Goal: Information Seeking & Learning: Find specific fact

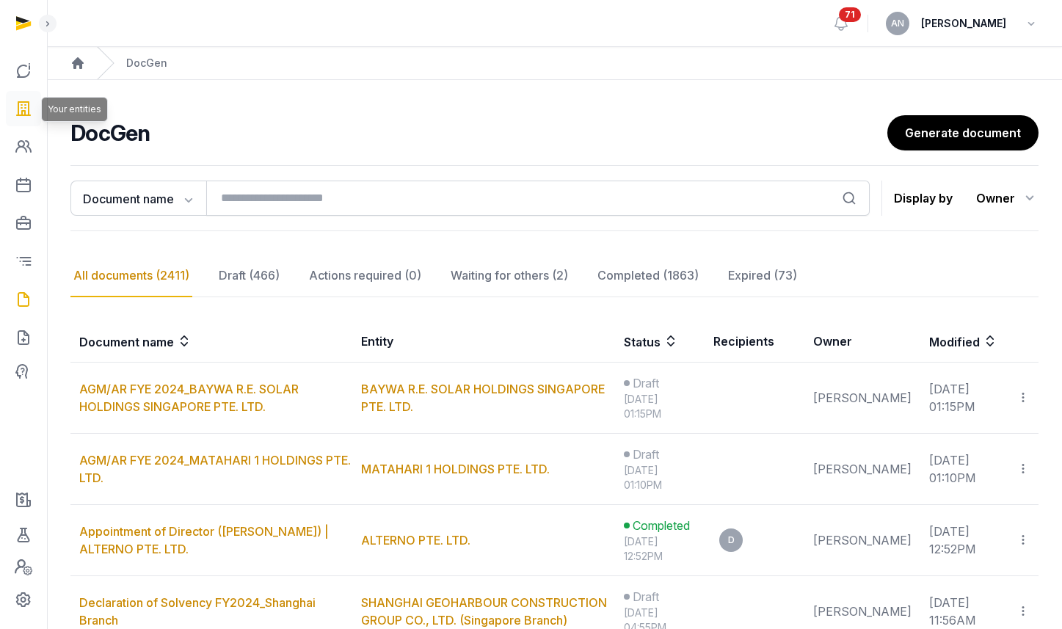
click at [14, 113] on link at bounding box center [23, 108] width 35 height 35
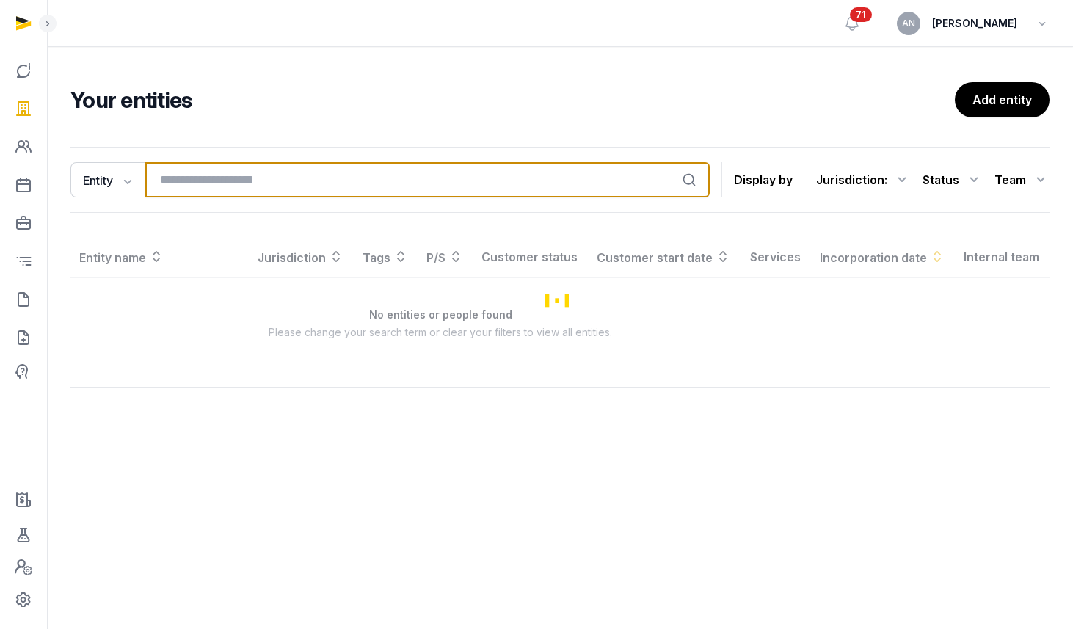
click at [290, 192] on input "search" at bounding box center [427, 179] width 565 height 35
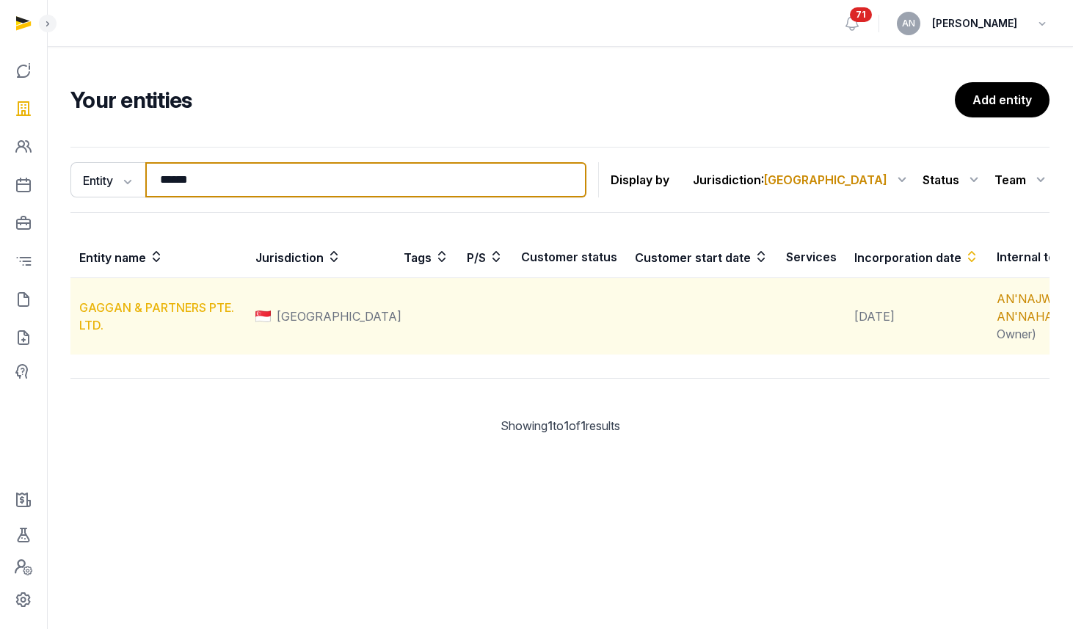
type input "******"
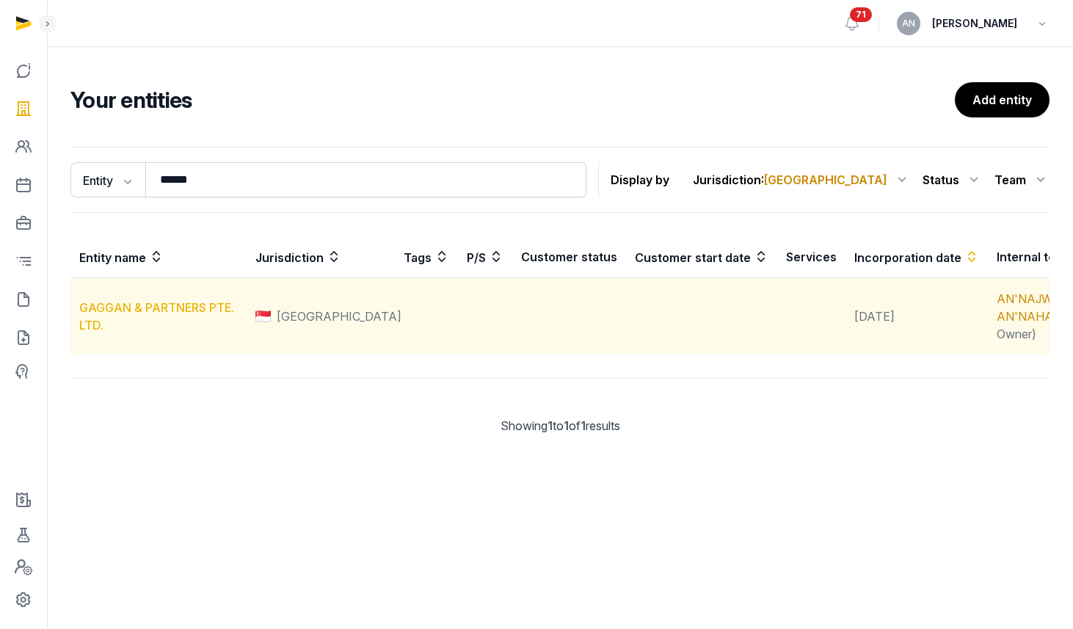
click at [169, 327] on link "GAGGAN & PARTNERS PTE. LTD." at bounding box center [156, 316] width 155 height 32
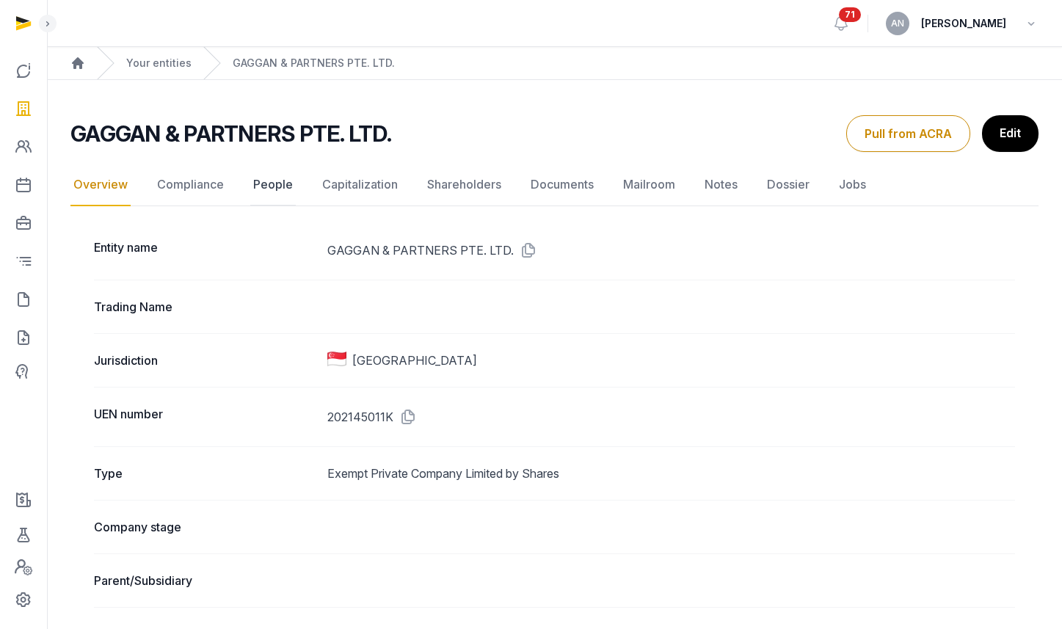
click at [266, 191] on link "People" at bounding box center [273, 185] width 46 height 43
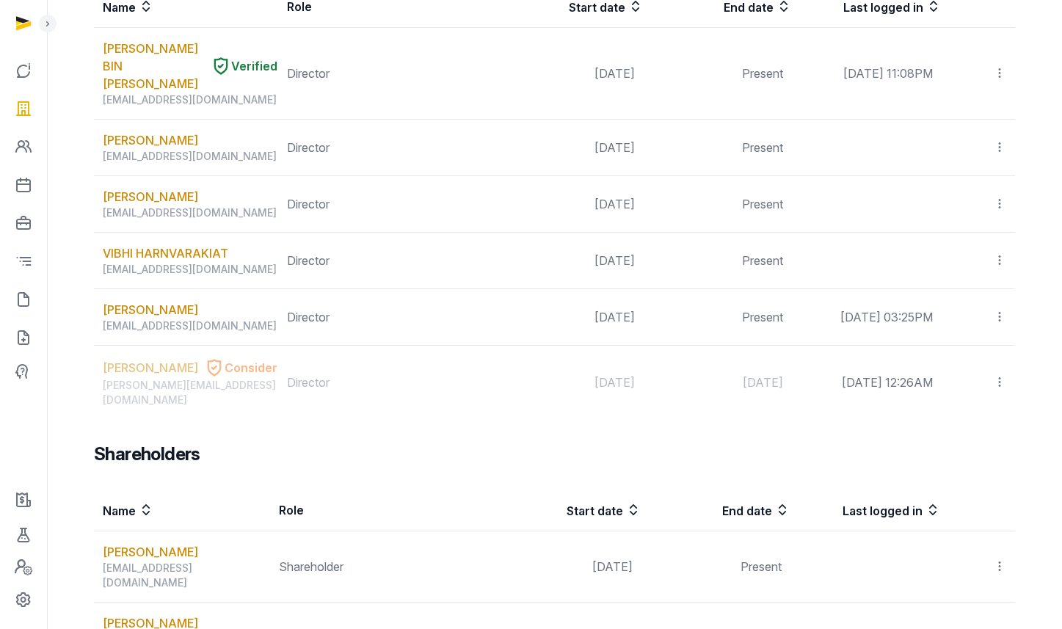
scroll to position [1143, 0]
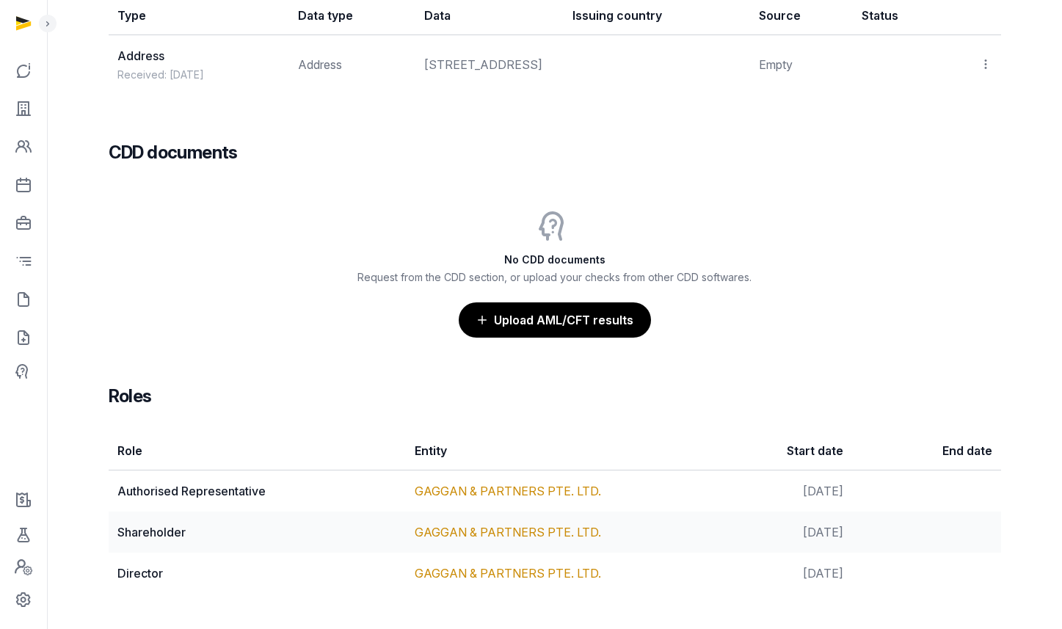
scroll to position [1390, 0]
click at [482, 490] on link "GAGGAN & PARTNERS PTE. LTD." at bounding box center [508, 491] width 186 height 15
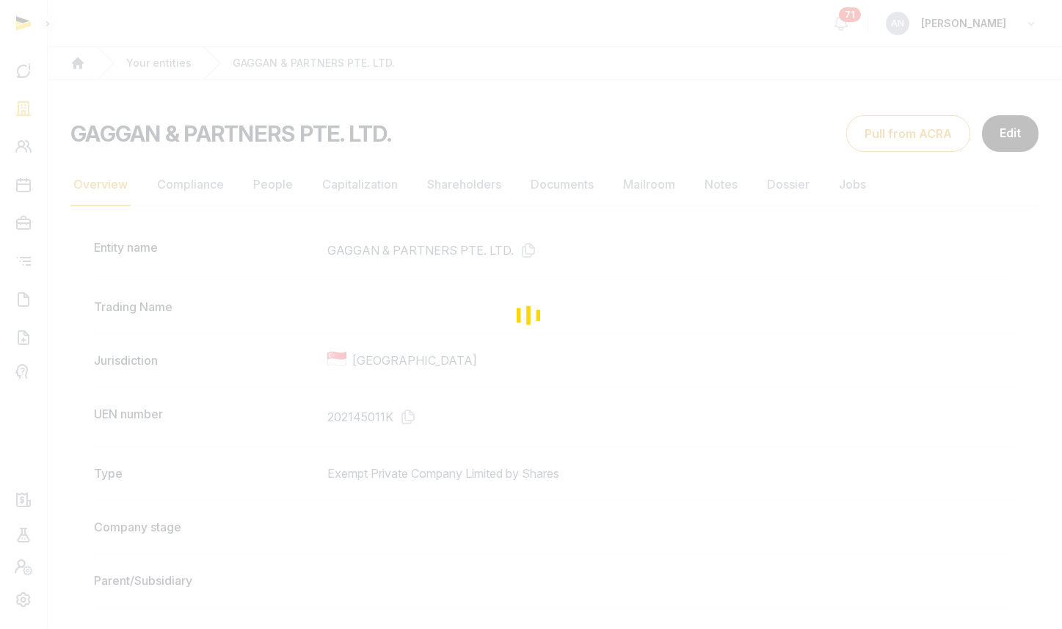
click at [591, 197] on div "Loading" at bounding box center [531, 314] width 1062 height 629
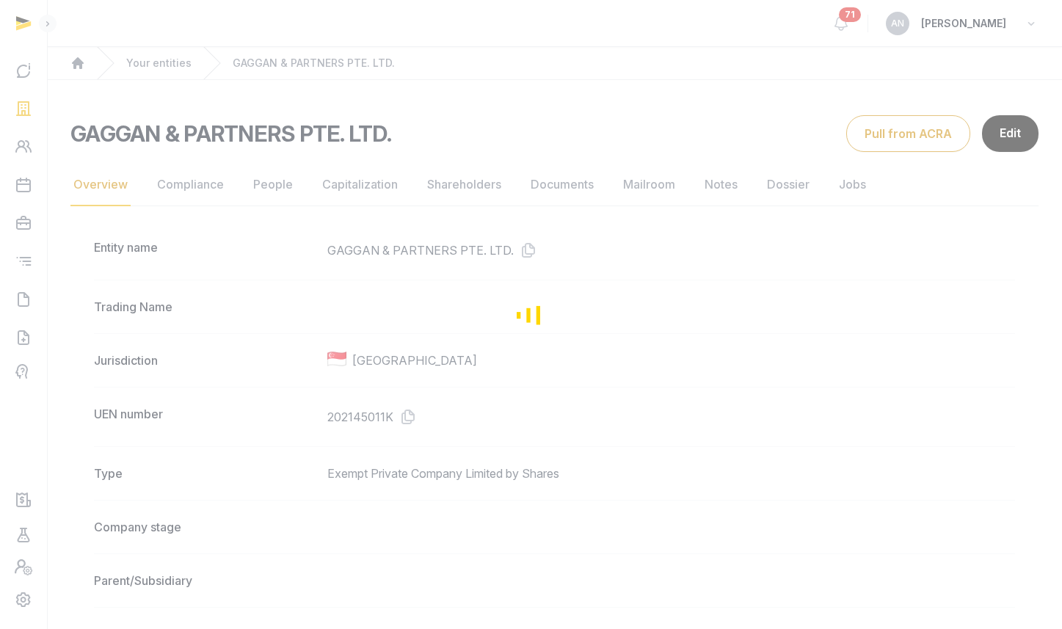
click at [578, 188] on div "Loading" at bounding box center [531, 314] width 1062 height 629
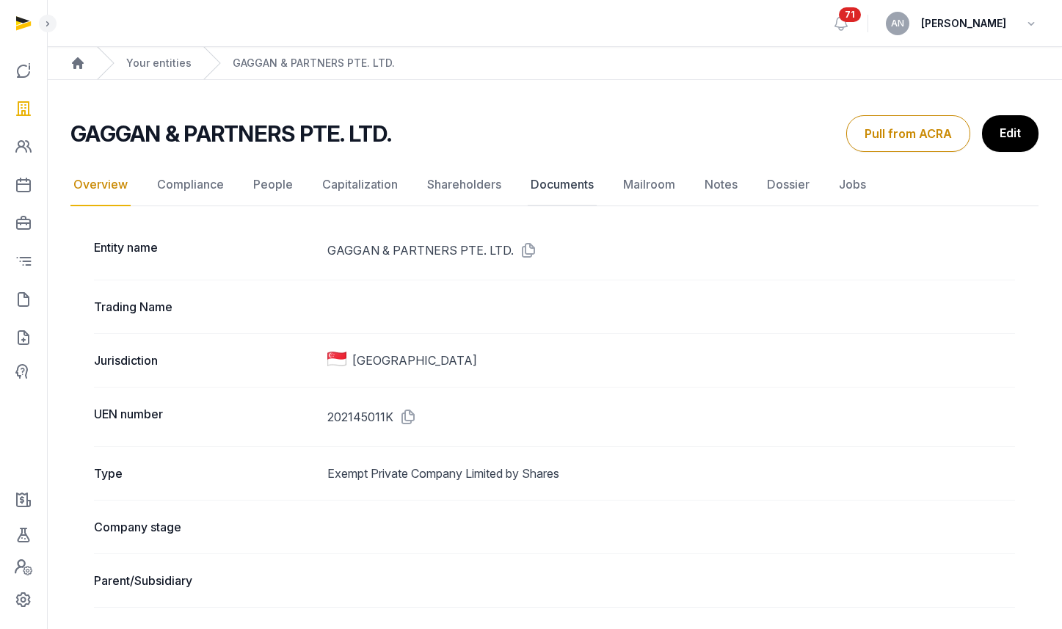
click at [579, 188] on link "Documents" at bounding box center [562, 185] width 69 height 43
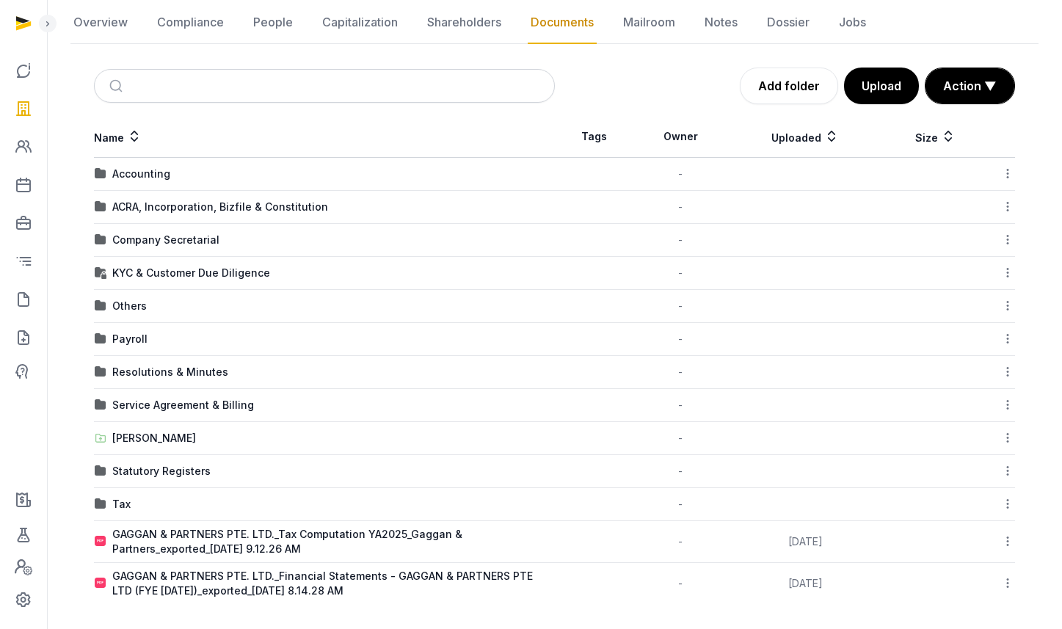
scroll to position [156, 0]
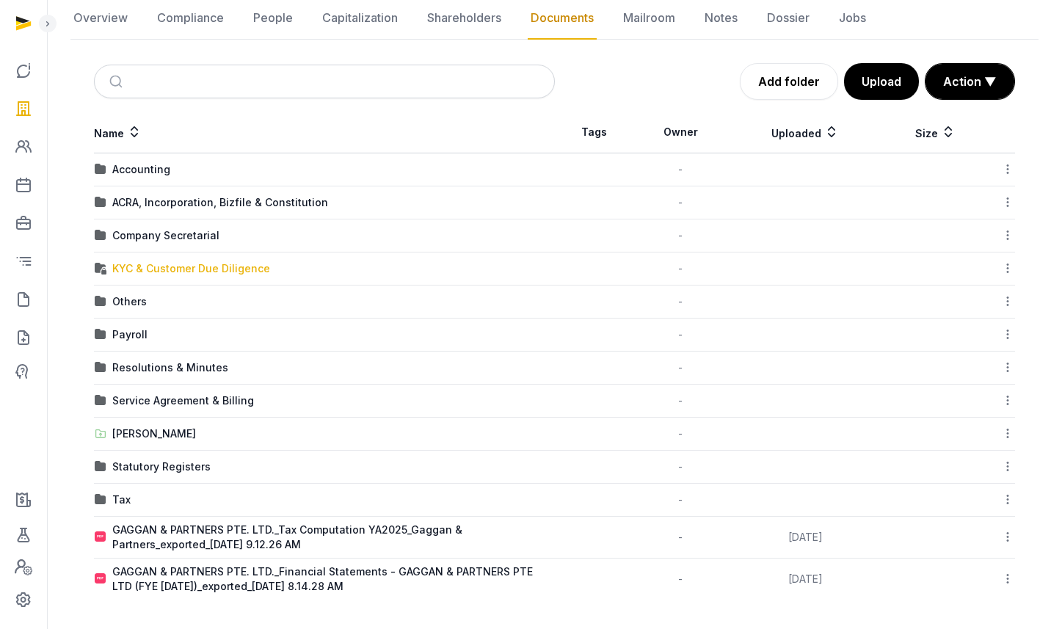
click at [162, 264] on div "KYC & Customer Due Diligence" at bounding box center [191, 268] width 158 height 15
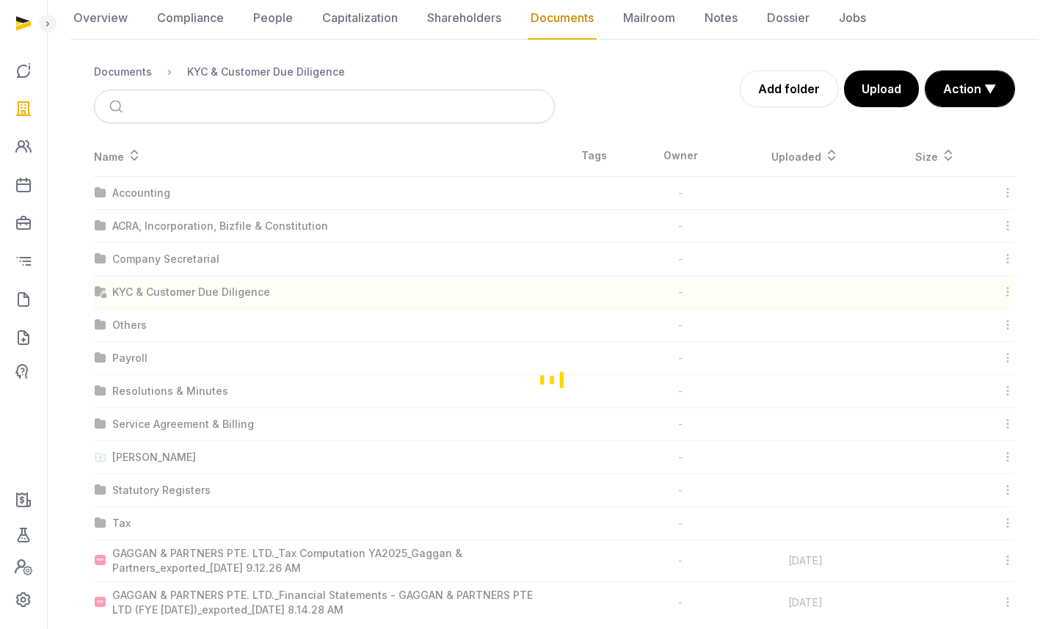
scroll to position [0, 0]
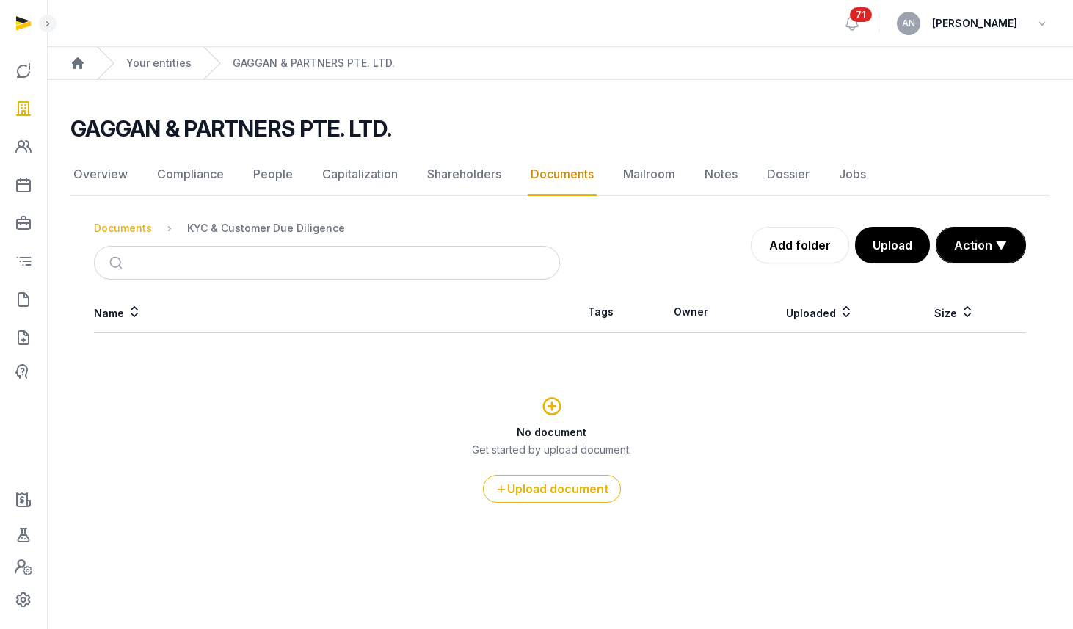
click at [147, 222] on div "Documents" at bounding box center [123, 228] width 58 height 15
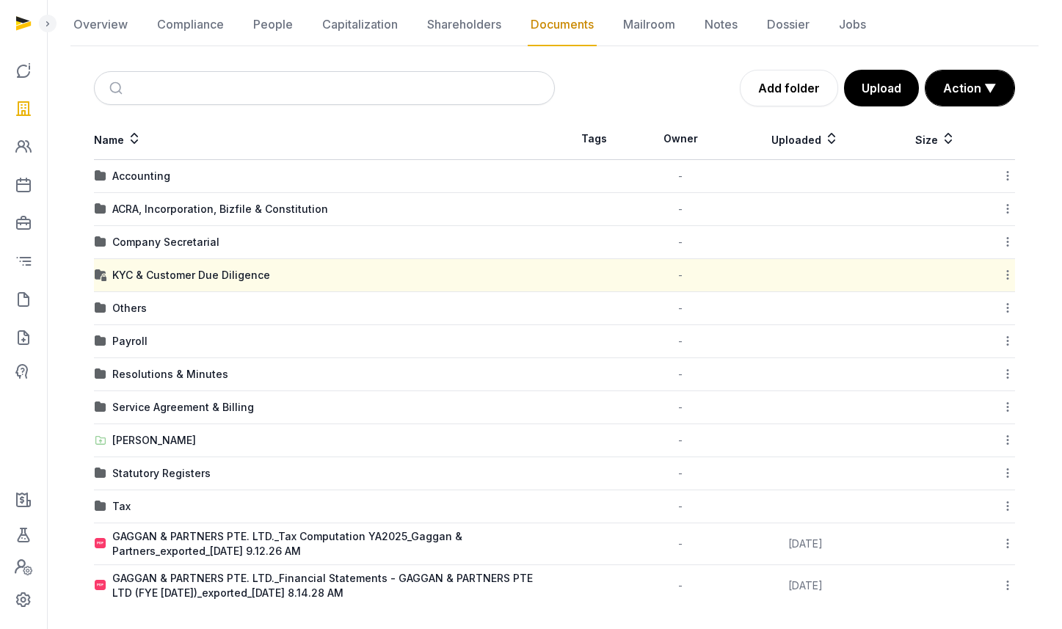
scroll to position [156, 0]
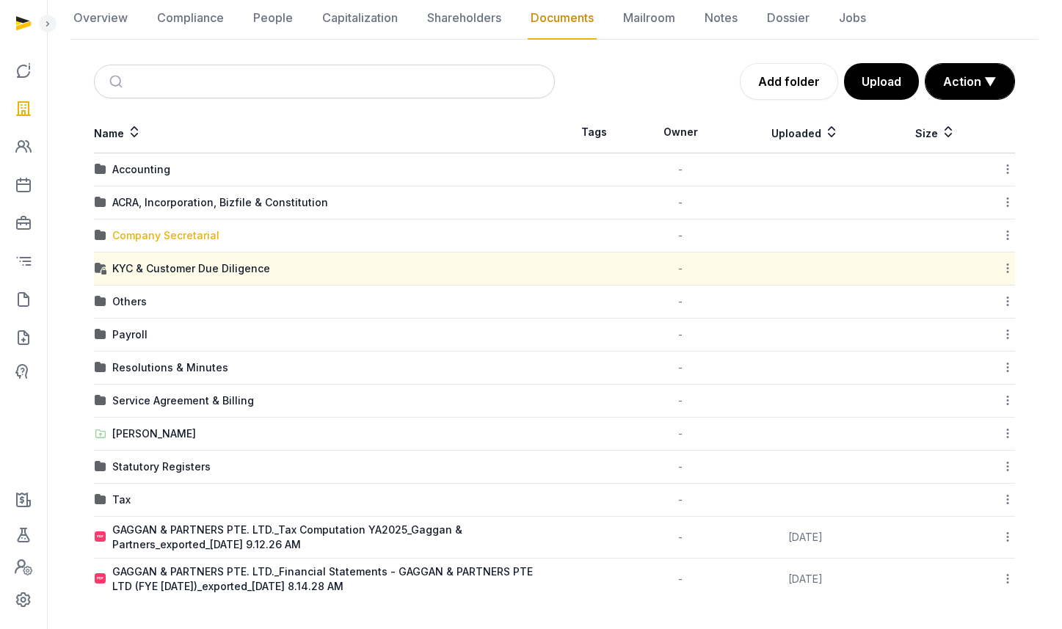
click at [126, 233] on div "Company Secretarial" at bounding box center [165, 235] width 107 height 15
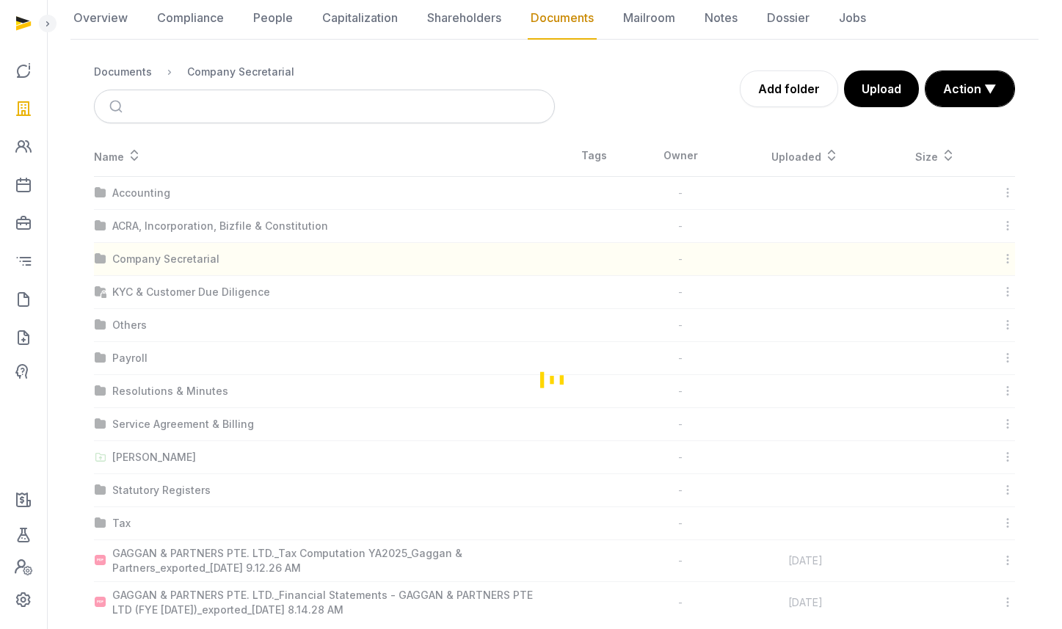
scroll to position [0, 0]
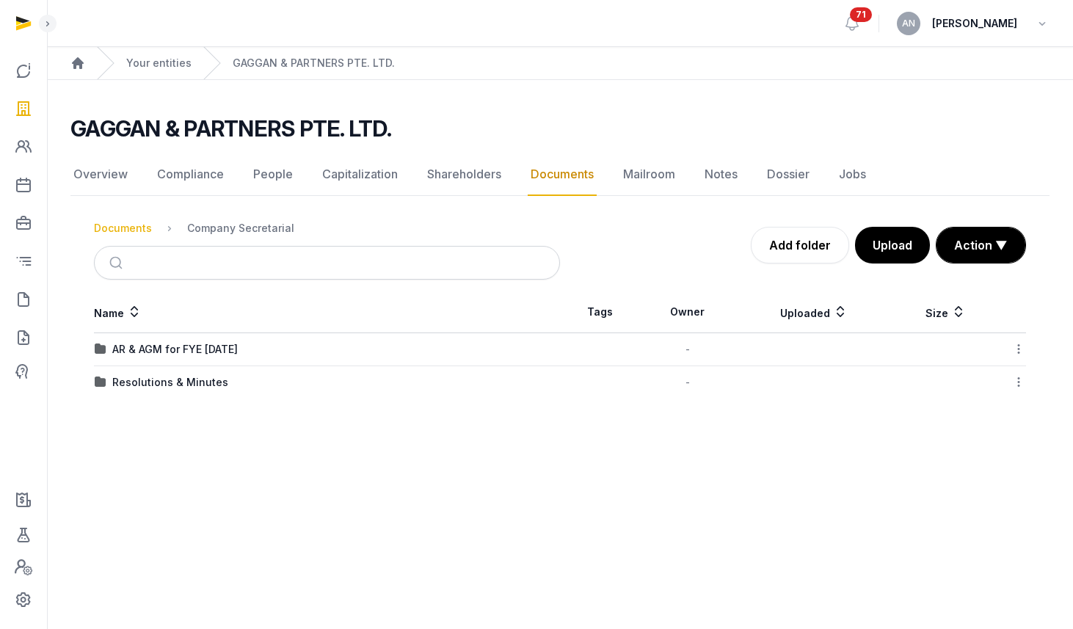
click at [140, 226] on div "Documents" at bounding box center [123, 228] width 58 height 15
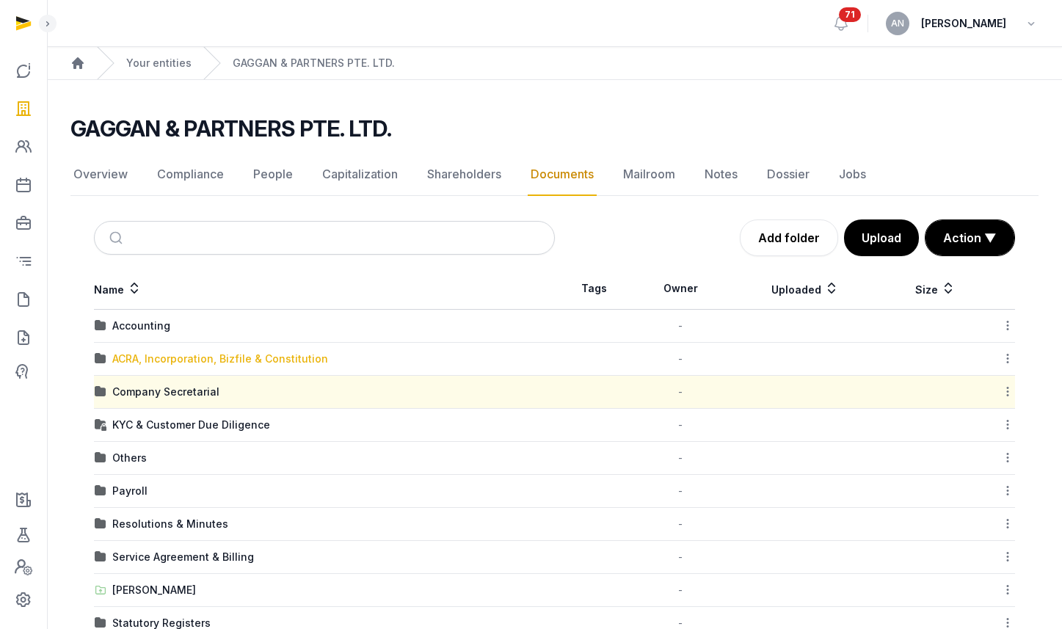
click at [158, 364] on div "ACRA, Incorporation, Bizfile & Constitution" at bounding box center [220, 359] width 216 height 15
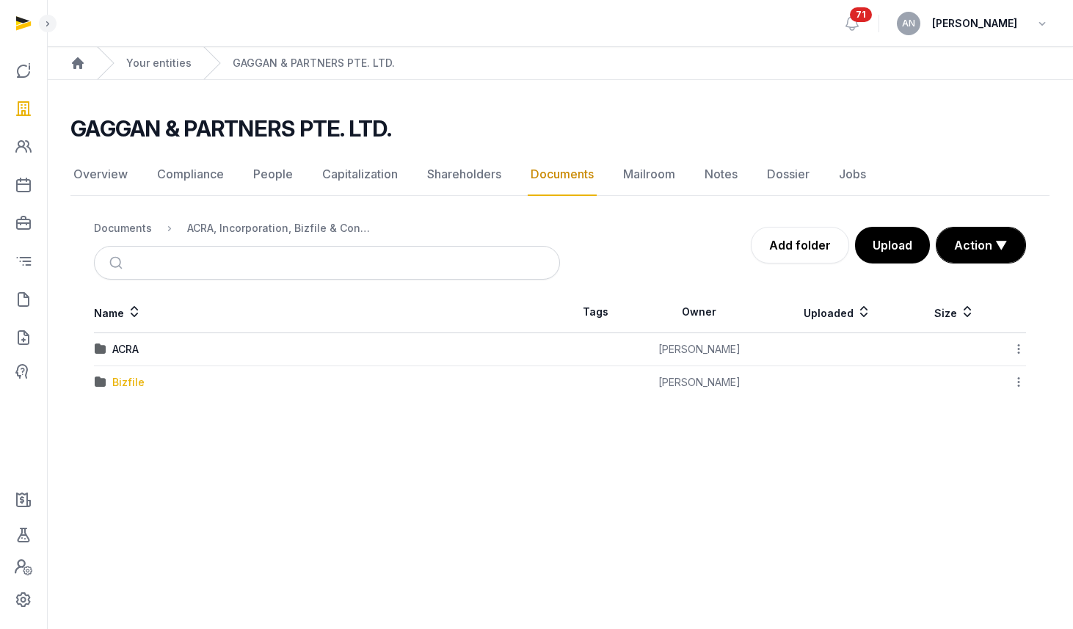
click at [131, 384] on div "Bizfile" at bounding box center [128, 382] width 32 height 15
click at [127, 388] on div "2025" at bounding box center [125, 382] width 26 height 15
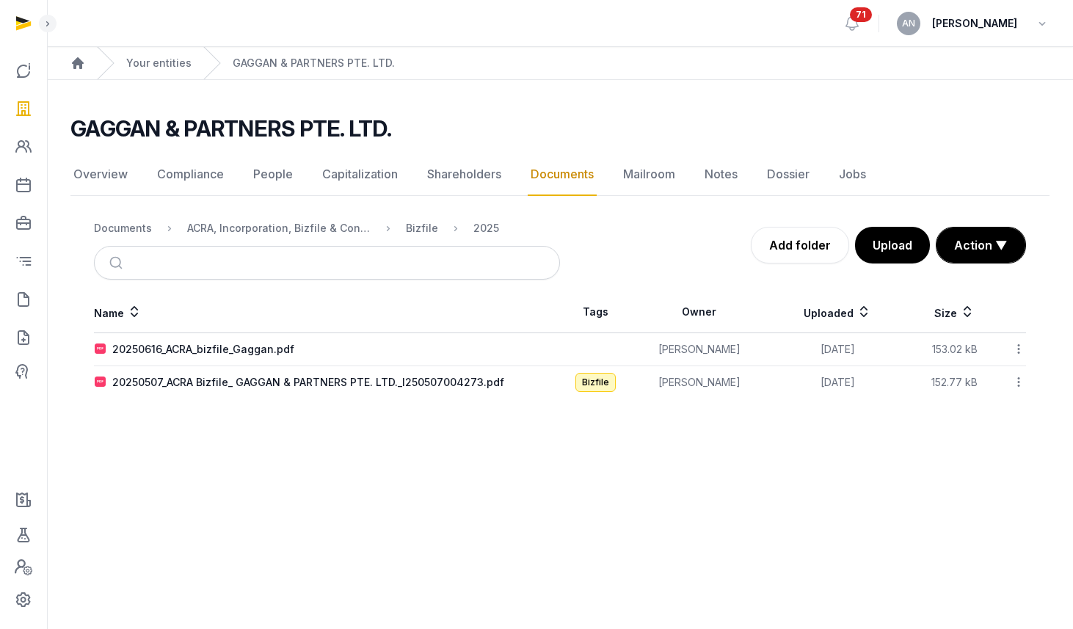
click at [208, 357] on td "20250616_ACRA_bizfile_Gaggan.pdf" at bounding box center [327, 349] width 466 height 33
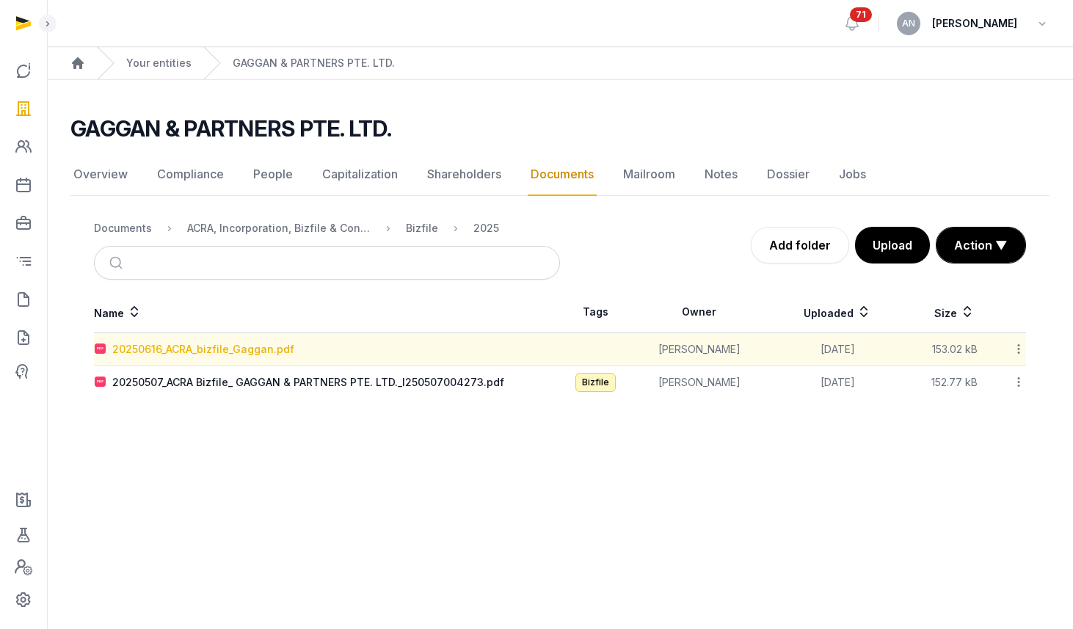
click at [209, 355] on div "20250616_ACRA_bizfile_Gaggan.pdf" at bounding box center [203, 349] width 182 height 15
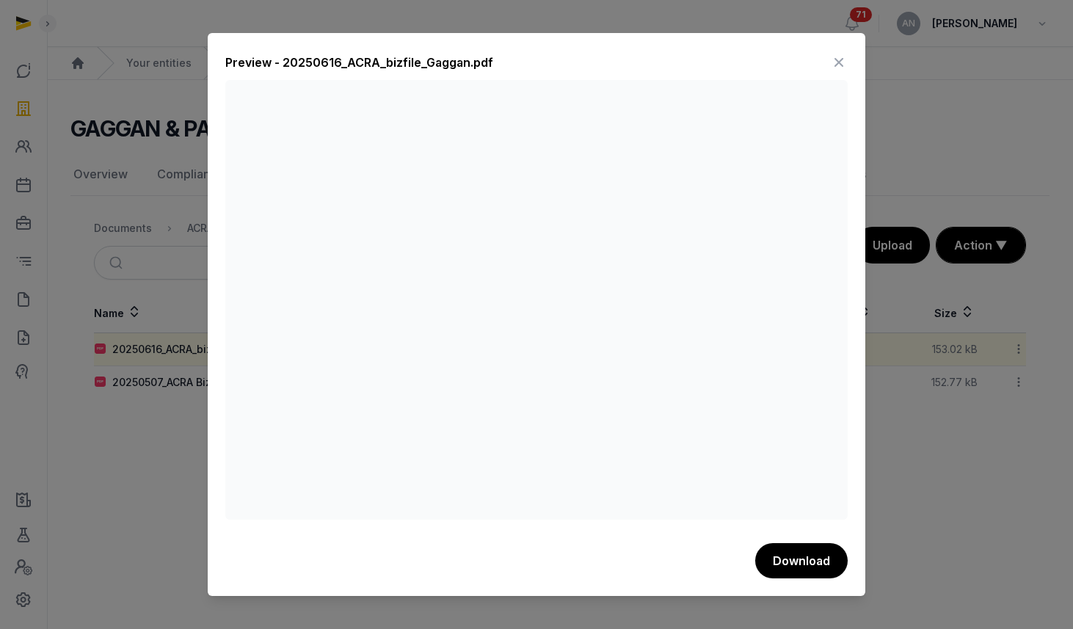
click at [109, 482] on div at bounding box center [536, 314] width 1073 height 629
click at [185, 418] on div at bounding box center [536, 314] width 1073 height 629
click at [836, 58] on icon at bounding box center [839, 62] width 18 height 23
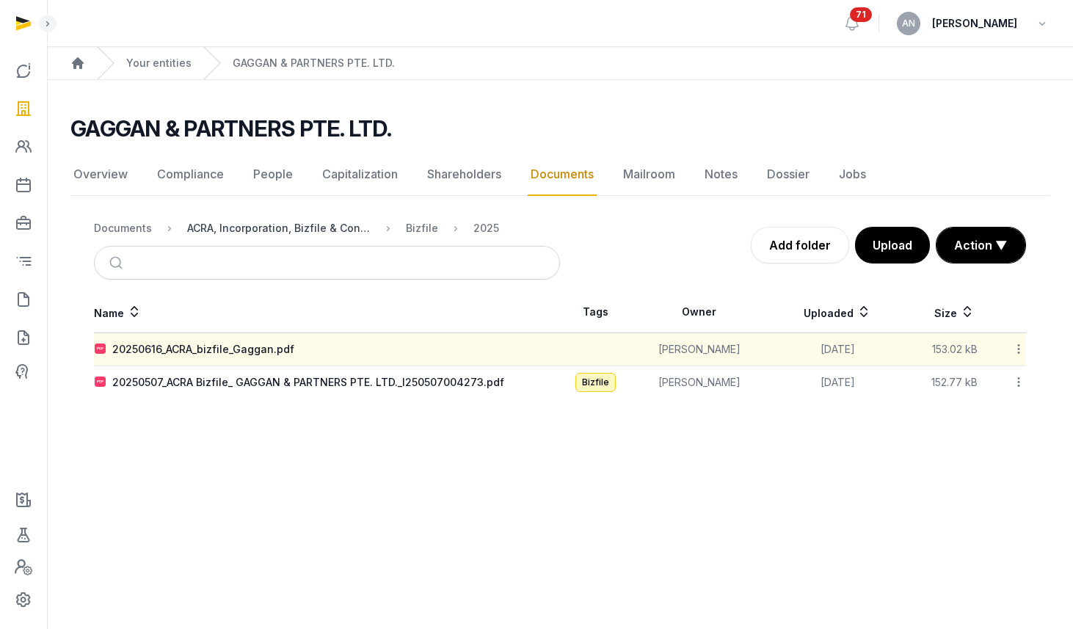
click at [311, 224] on div "ACRA, Incorporation, Bizfile & Constitution" at bounding box center [279, 228] width 184 height 15
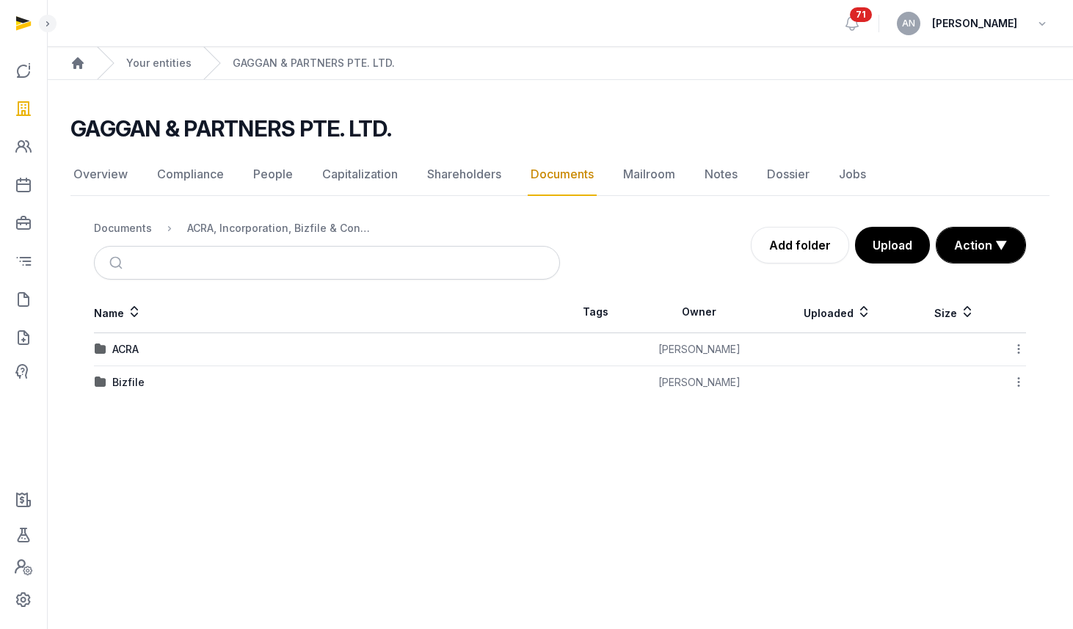
click at [126, 337] on td "ACRA" at bounding box center [327, 349] width 466 height 33
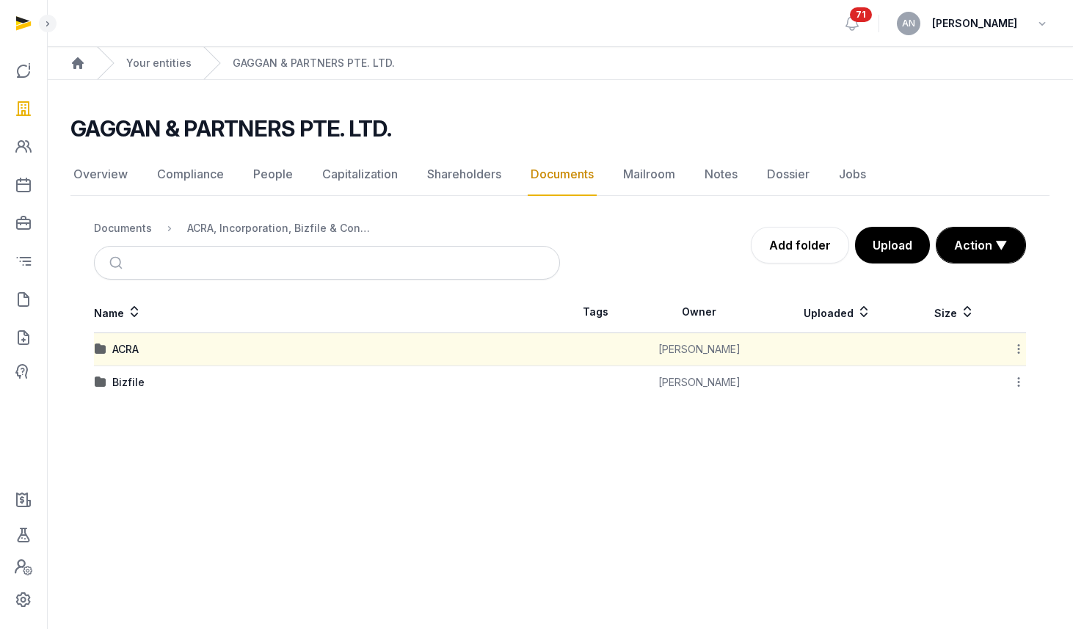
click at [124, 214] on nav "Documents ACRA, Incorporation, Bizfile & Constitution" at bounding box center [327, 228] width 466 height 35
click at [122, 239] on nav "Documents ACRA, Incorporation, Bizfile & Constitution" at bounding box center [327, 228] width 466 height 35
click at [123, 229] on div "Documents" at bounding box center [123, 228] width 58 height 15
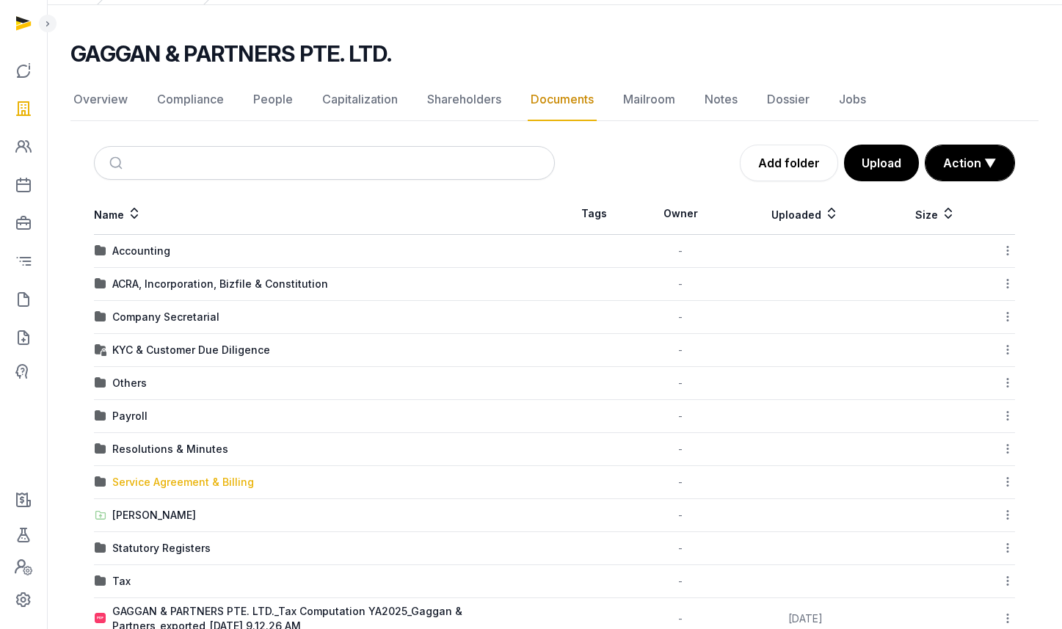
scroll to position [156, 0]
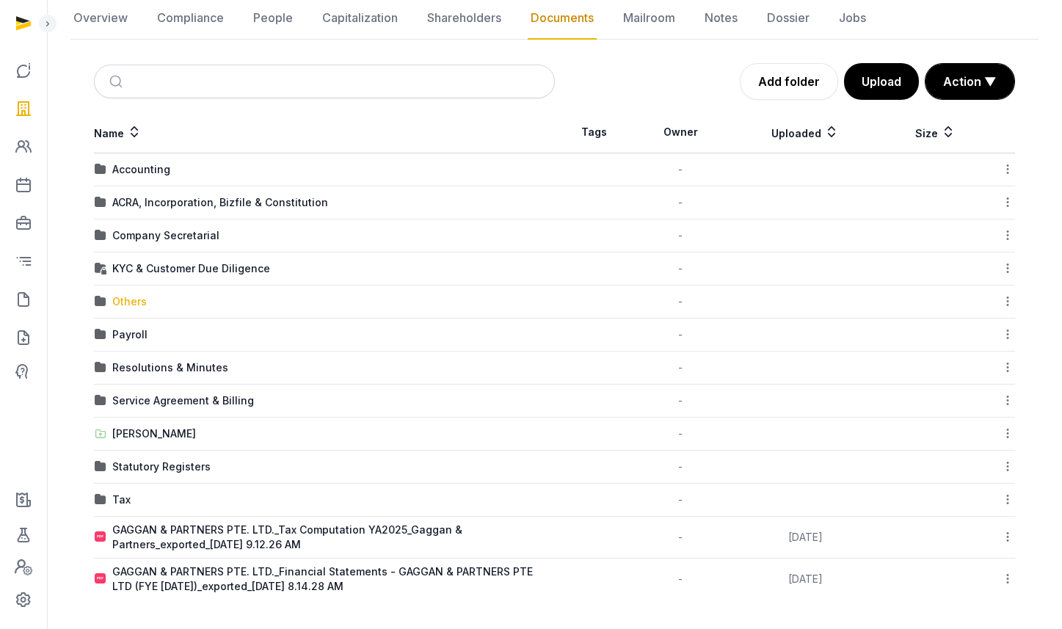
click at [131, 304] on div "Others" at bounding box center [129, 301] width 35 height 15
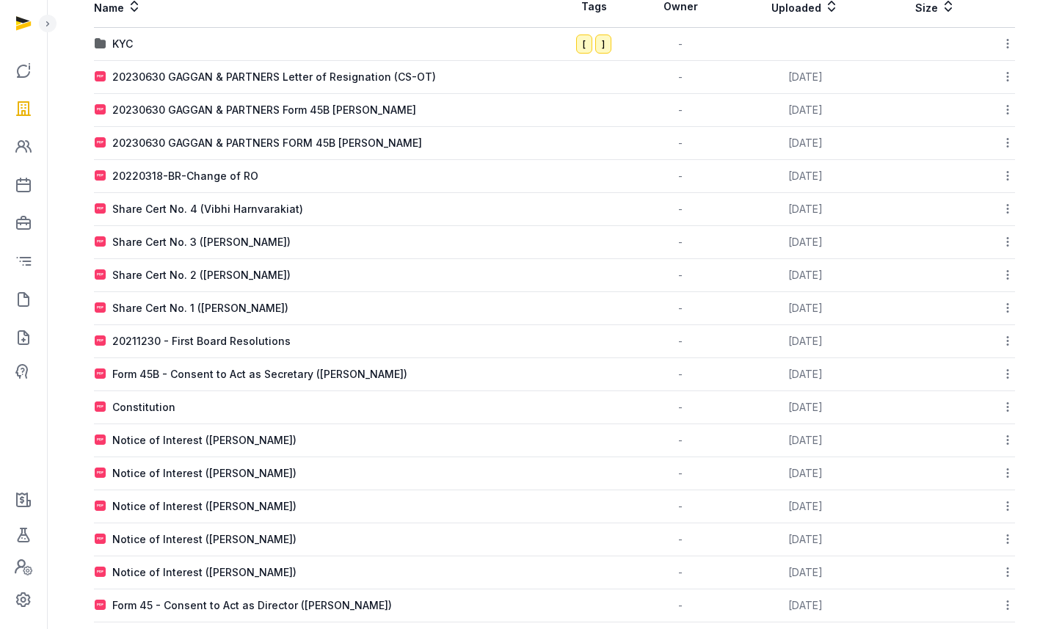
scroll to position [6, 0]
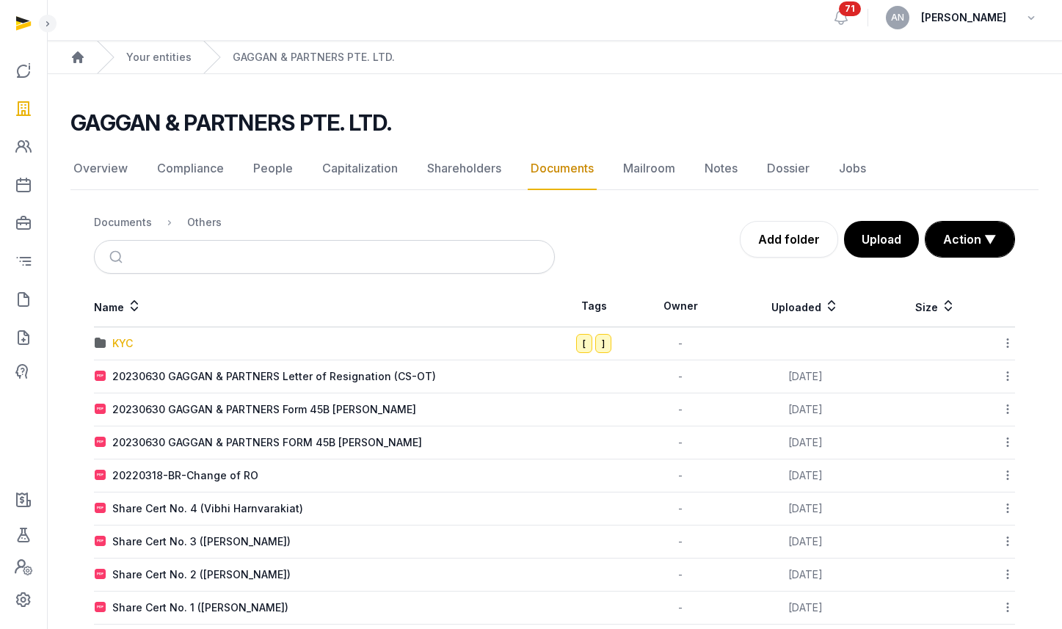
click at [126, 344] on div "KYC" at bounding box center [122, 343] width 21 height 15
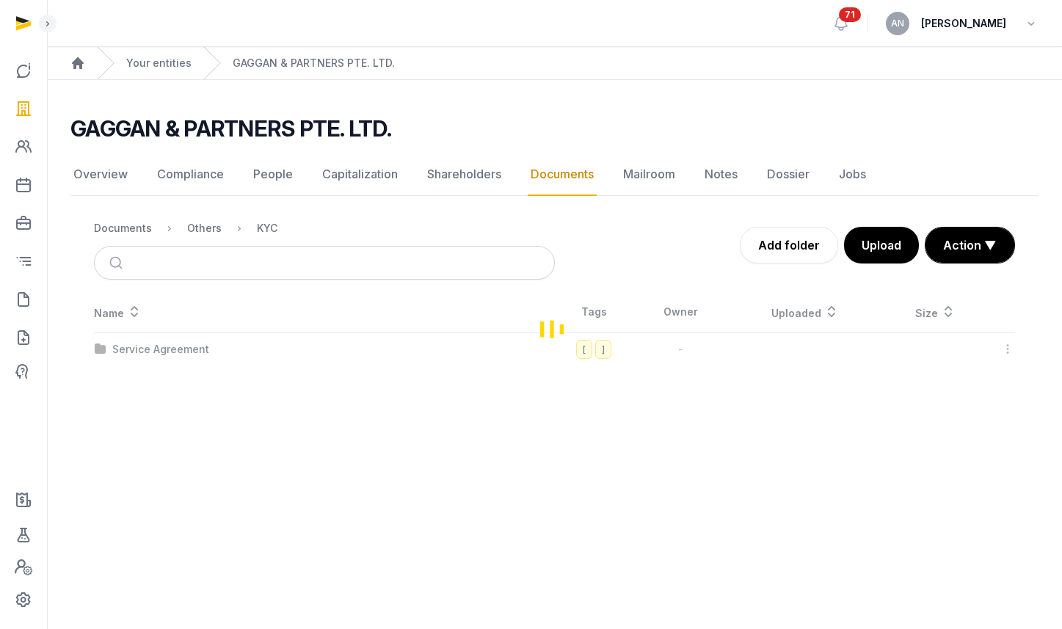
scroll to position [0, 0]
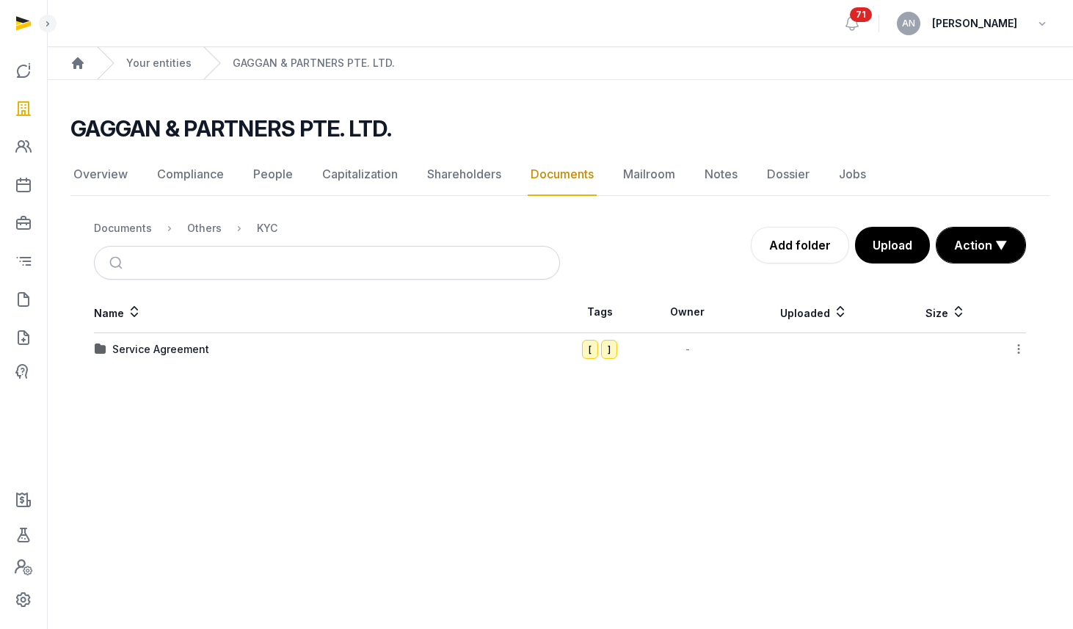
click at [119, 344] on div "Service Agreement" at bounding box center [160, 349] width 97 height 15
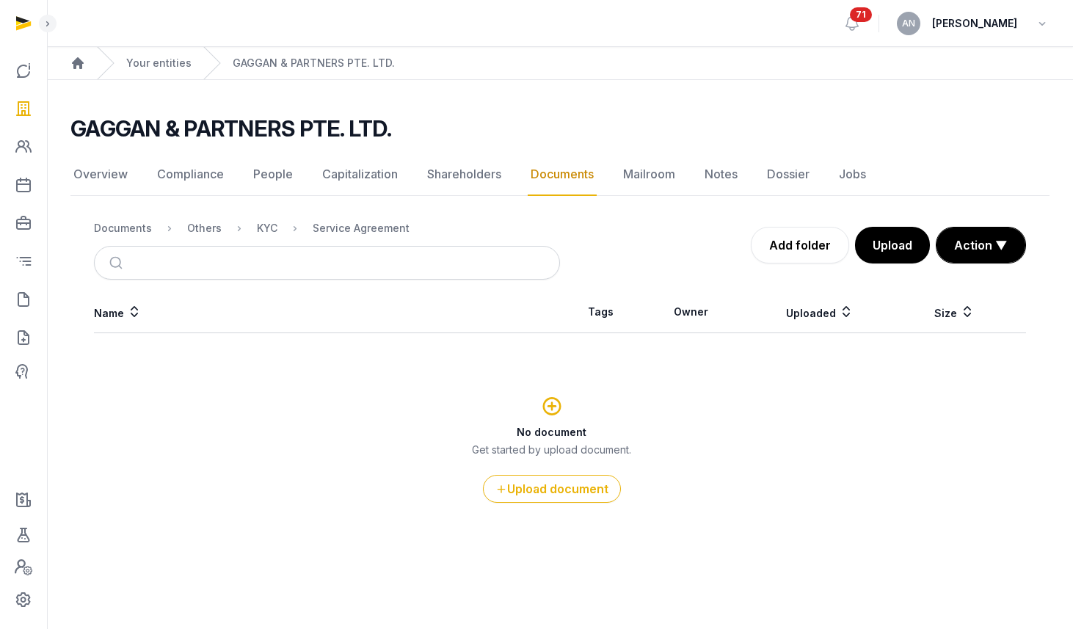
click at [221, 225] on ol "Documents Others KYC Service Agreement" at bounding box center [252, 228] width 316 height 18
click at [210, 221] on div "Others" at bounding box center [204, 228] width 35 height 15
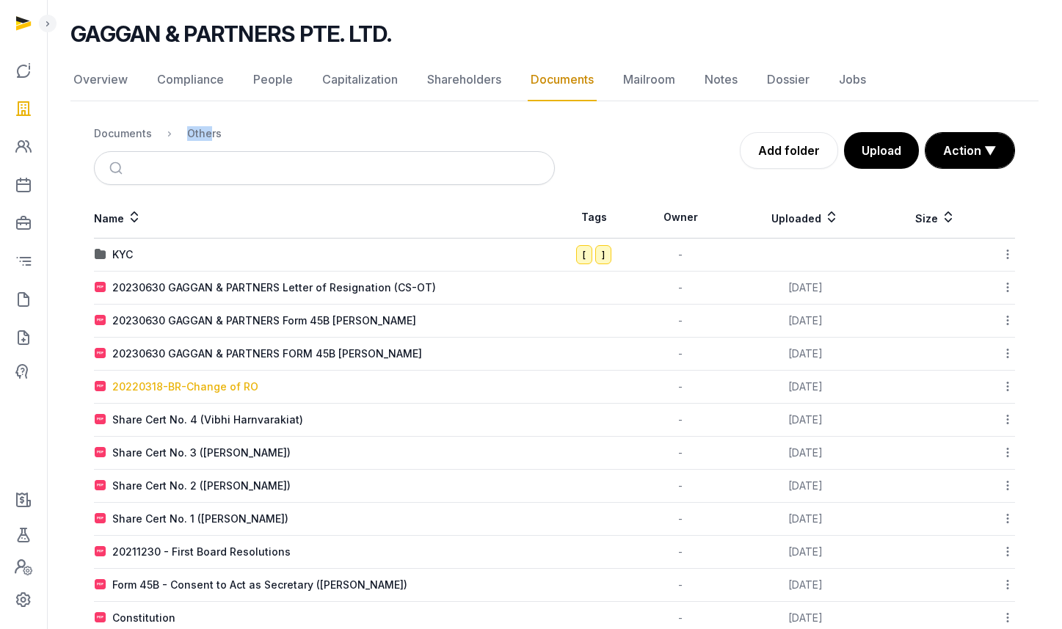
scroll to position [99, 0]
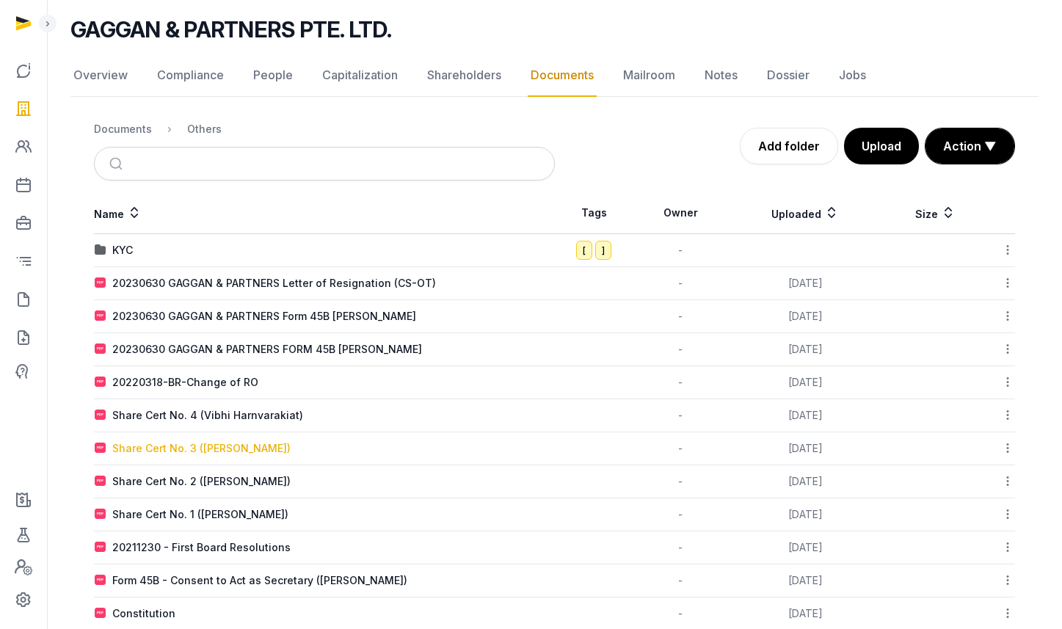
click at [211, 451] on div "Share Cert No. 3 ([PERSON_NAME])" at bounding box center [201, 448] width 178 height 15
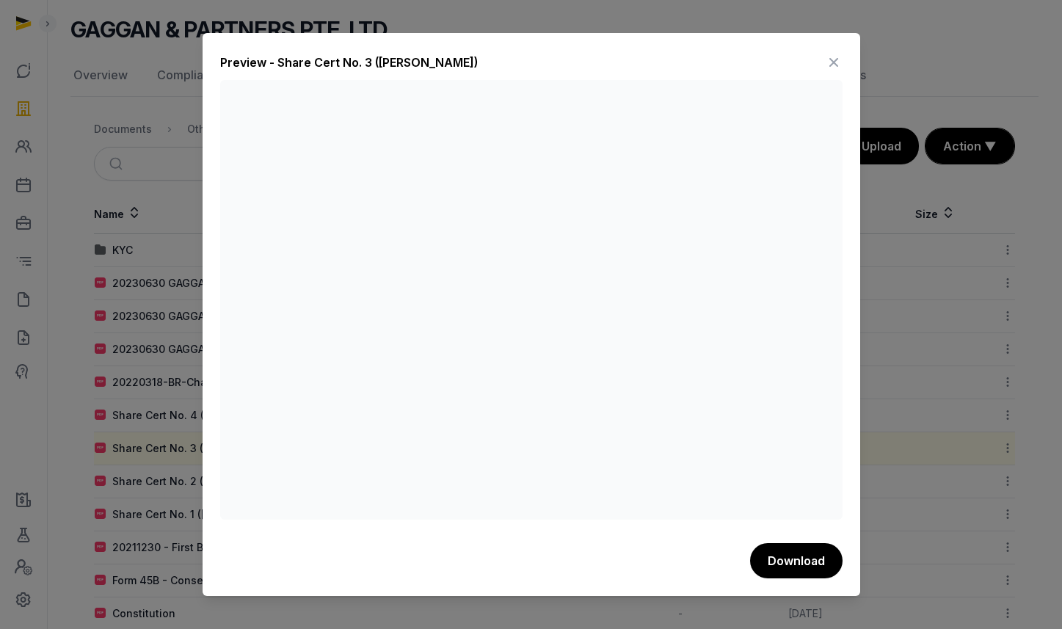
click at [161, 370] on div at bounding box center [531, 314] width 1062 height 629
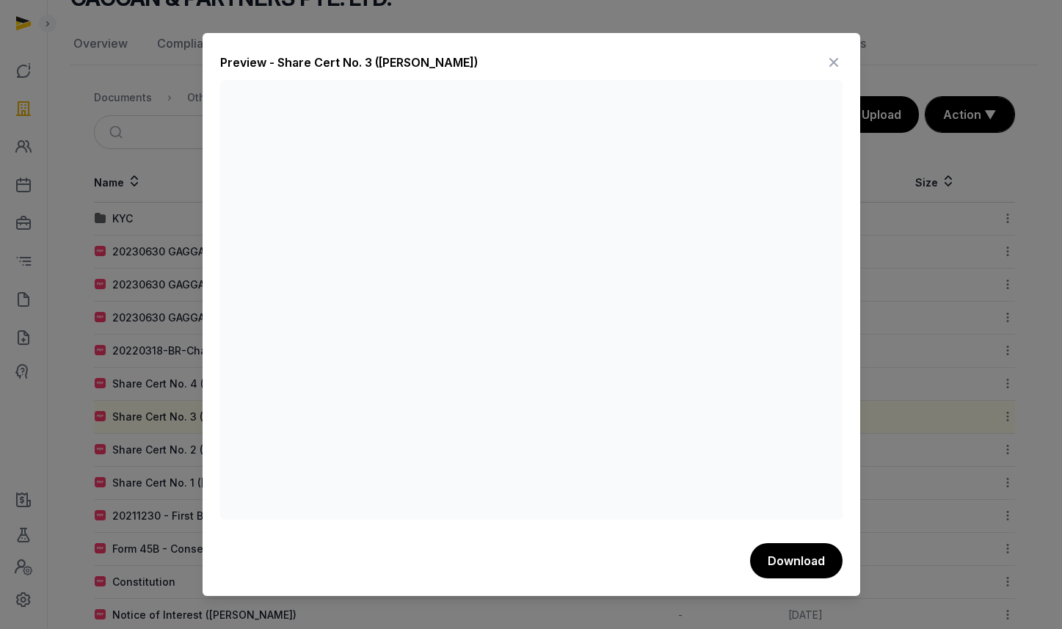
scroll to position [145, 0]
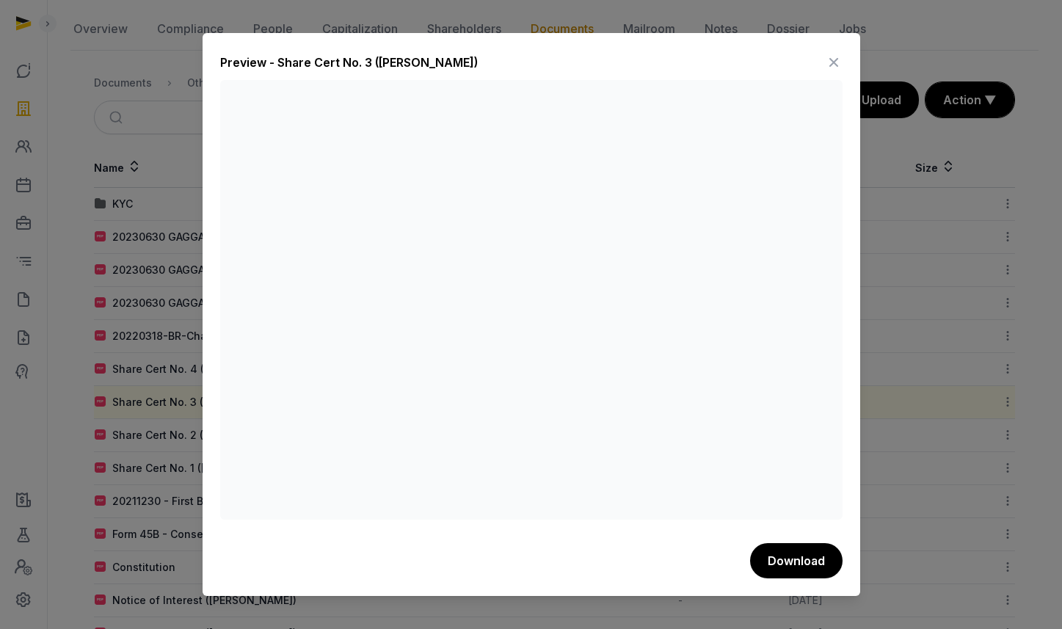
click at [145, 374] on div at bounding box center [531, 314] width 1062 height 629
click at [843, 48] on div "Preview - Share Cert No. 3 ([PERSON_NAME]) Download" at bounding box center [532, 315] width 658 height 564
click at [829, 65] on icon at bounding box center [834, 62] width 18 height 23
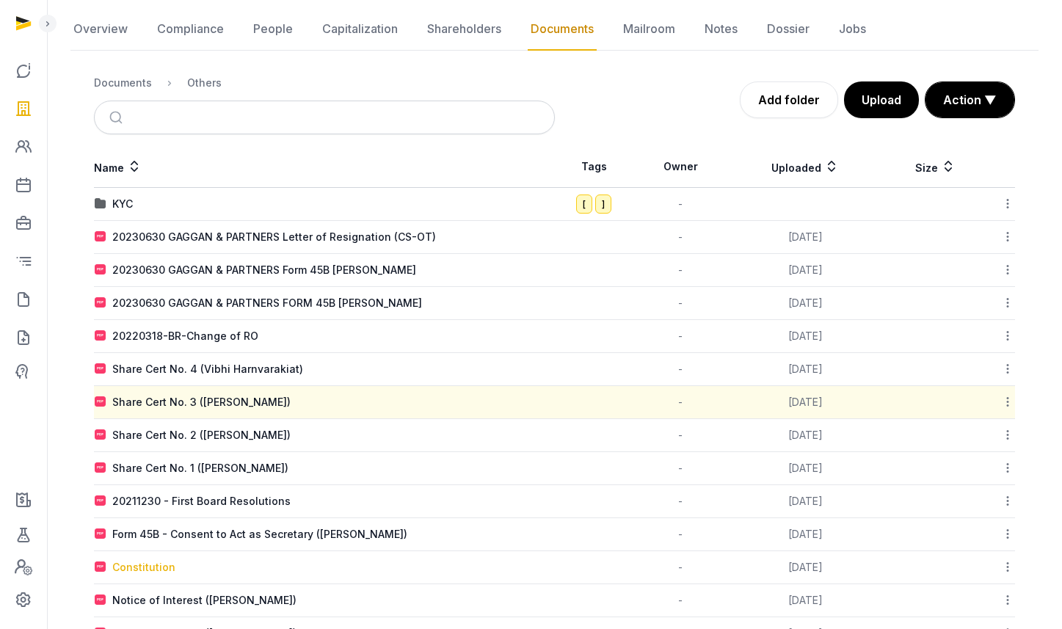
click at [140, 565] on div "Constitution" at bounding box center [143, 567] width 63 height 15
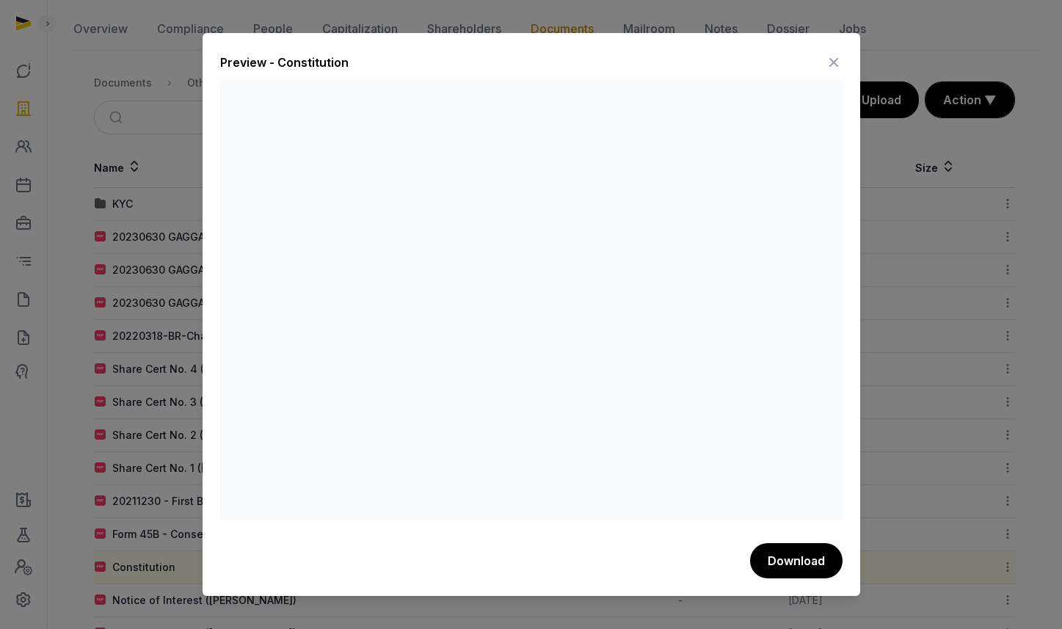
click at [838, 56] on icon at bounding box center [834, 62] width 18 height 23
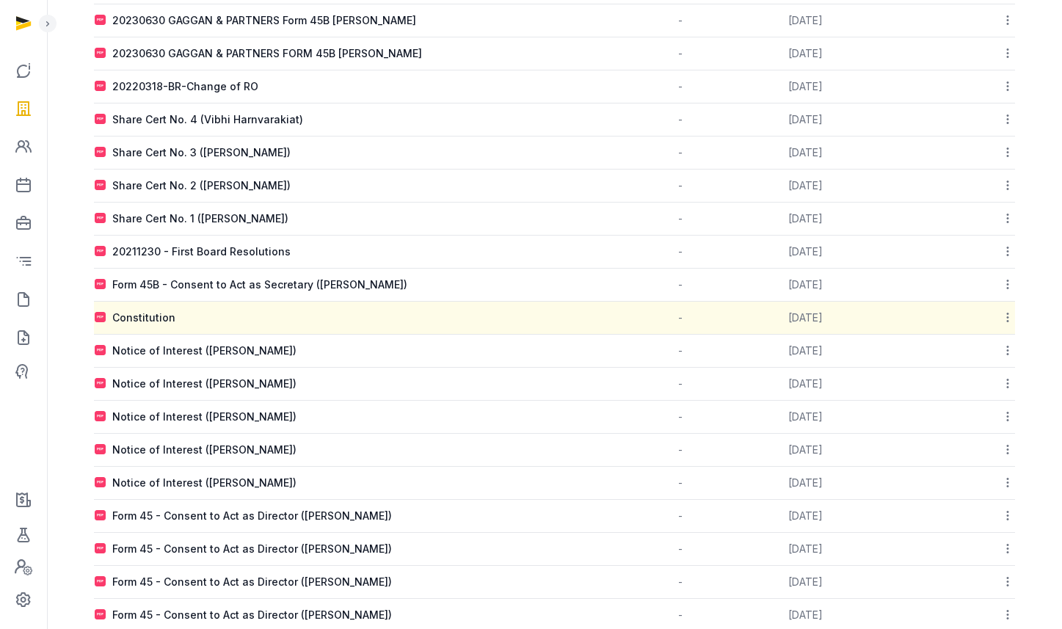
scroll to position [493, 0]
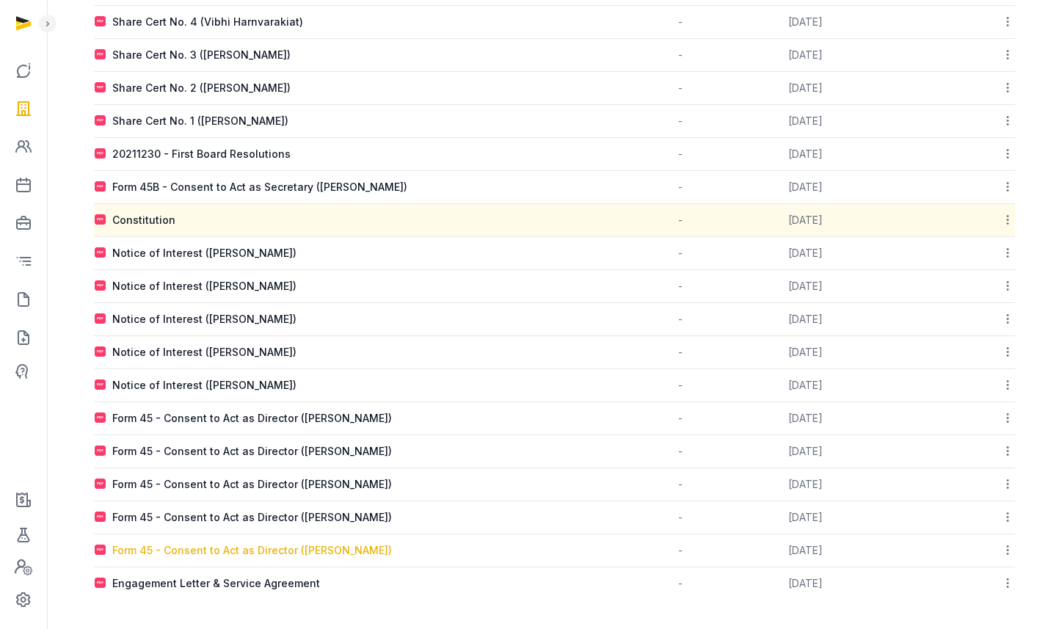
click at [248, 550] on div "Form 45 - Consent to Act as Director ([PERSON_NAME])" at bounding box center [252, 550] width 280 height 15
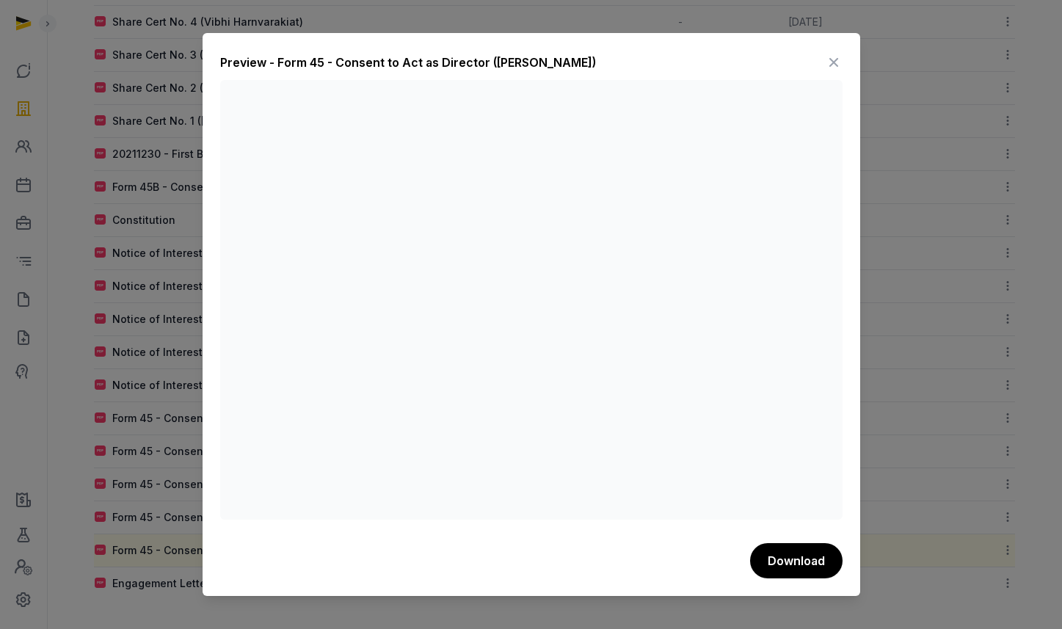
click at [842, 57] on icon at bounding box center [834, 62] width 18 height 23
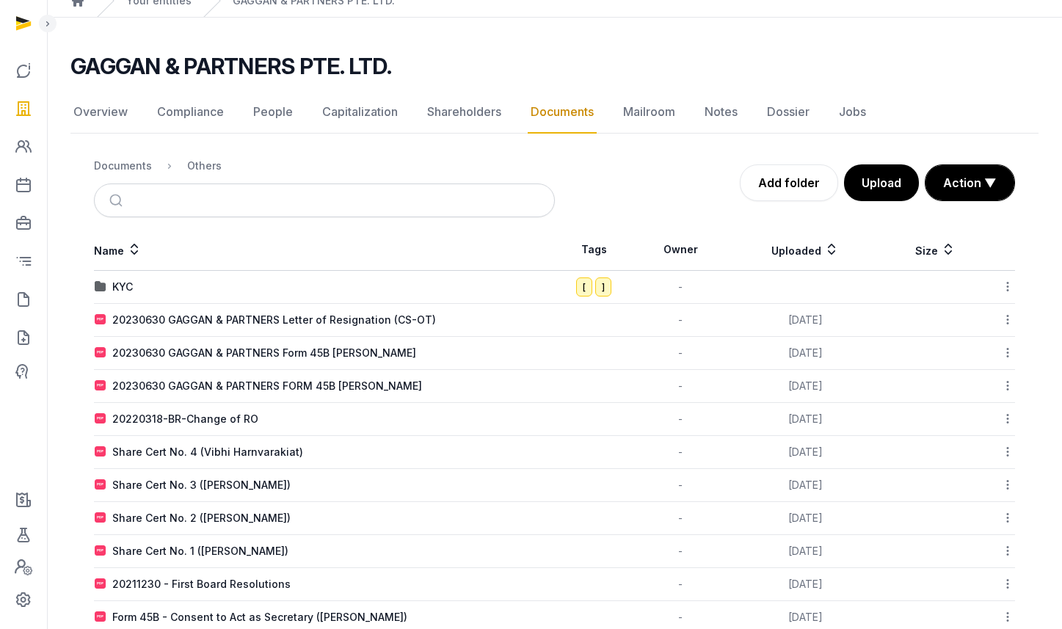
scroll to position [0, 0]
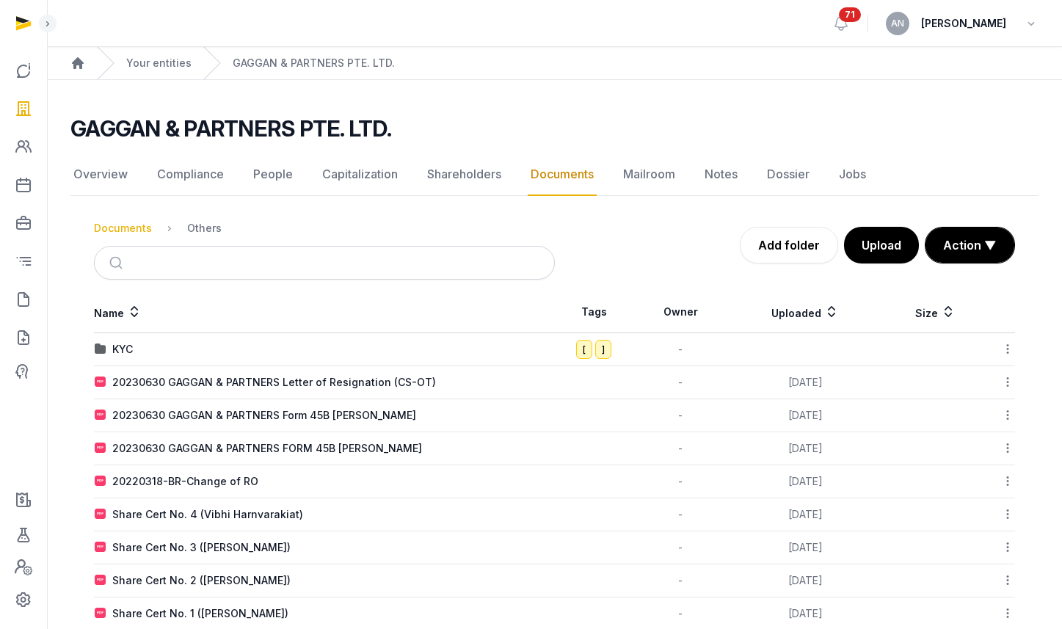
click at [150, 231] on ol "Documents Others" at bounding box center [158, 228] width 128 height 18
click at [138, 227] on div "Documents" at bounding box center [123, 228] width 58 height 15
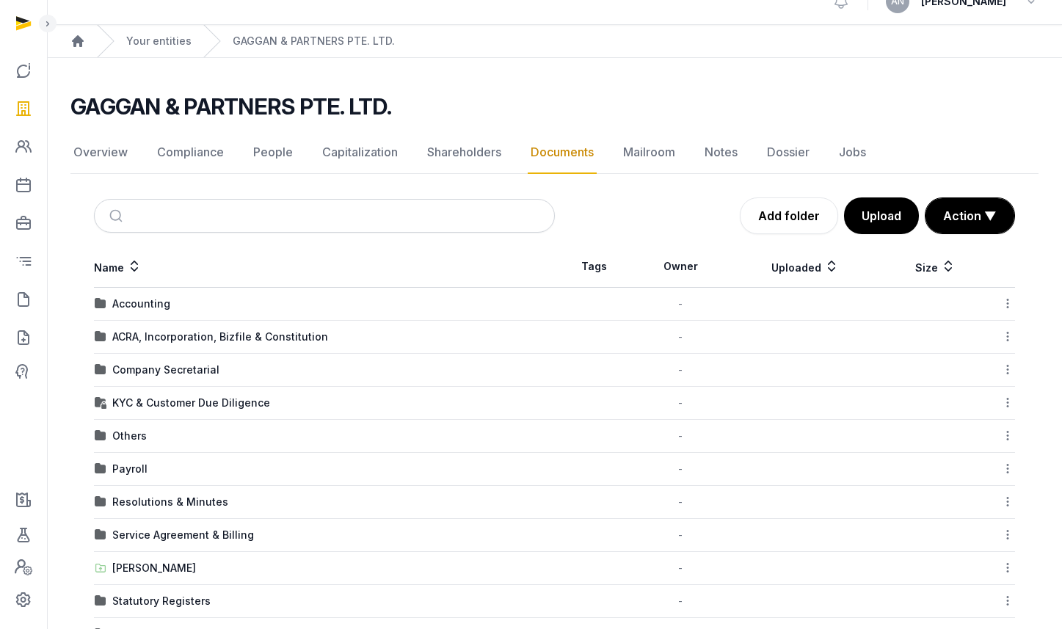
scroll to position [31, 0]
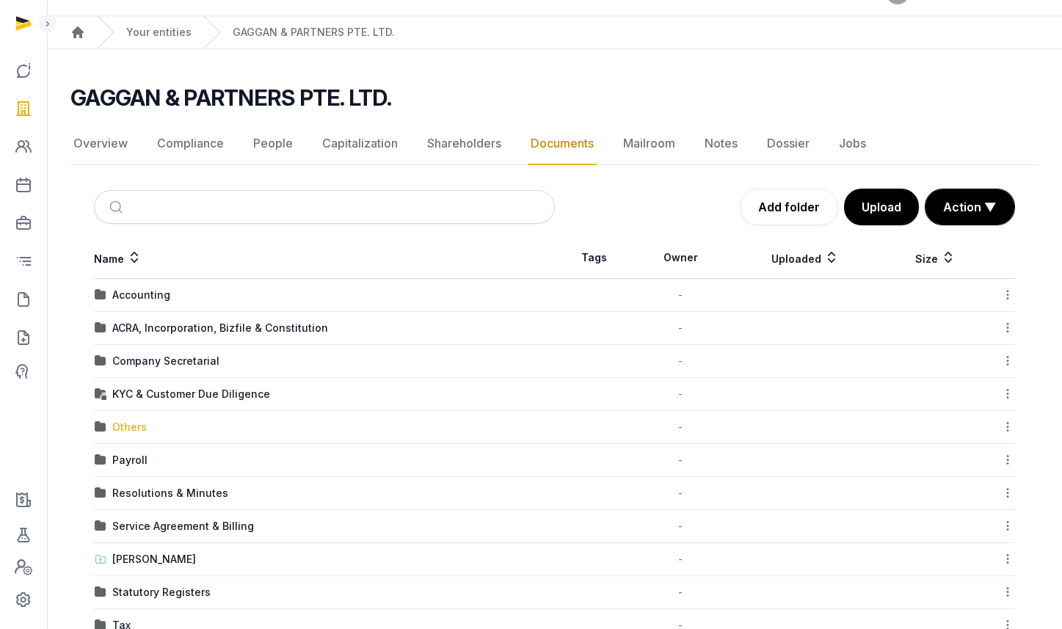
click at [120, 426] on div "Others" at bounding box center [129, 427] width 35 height 15
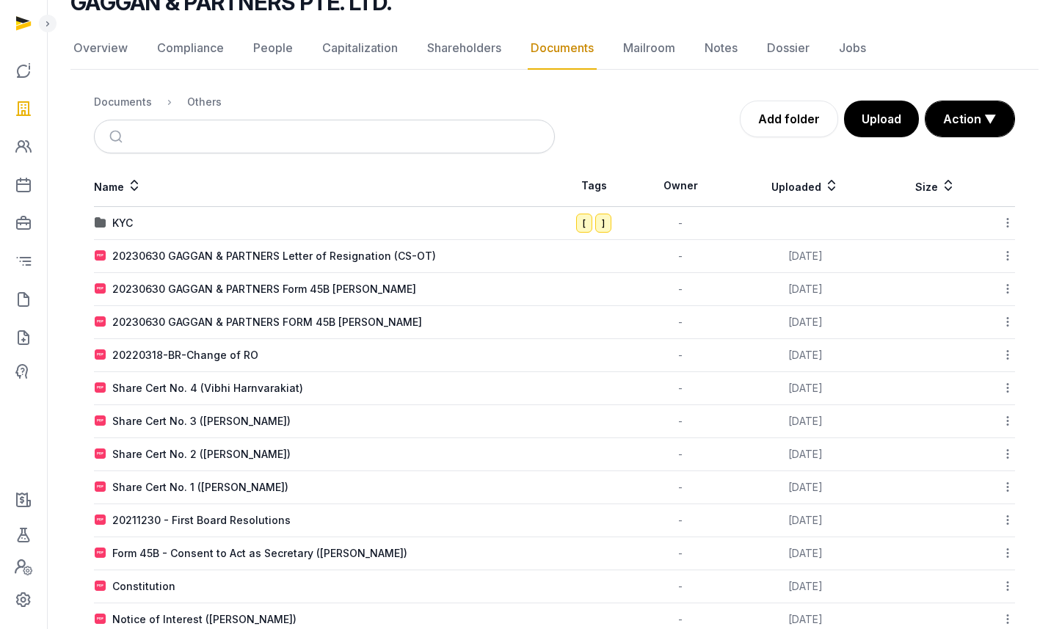
scroll to position [0, 0]
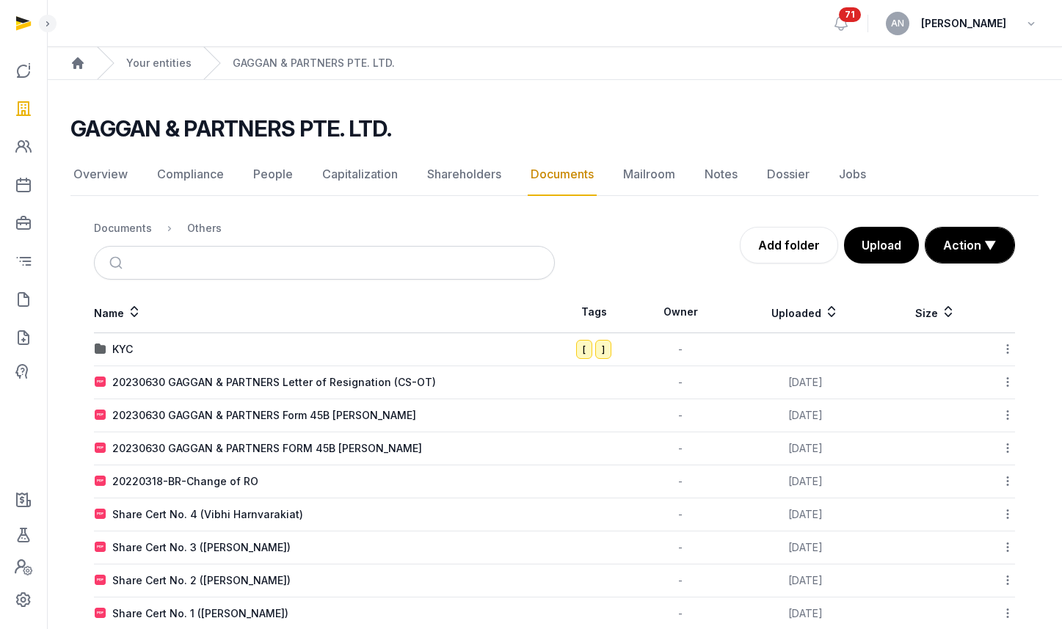
click at [121, 228] on div "Documents" at bounding box center [123, 228] width 58 height 15
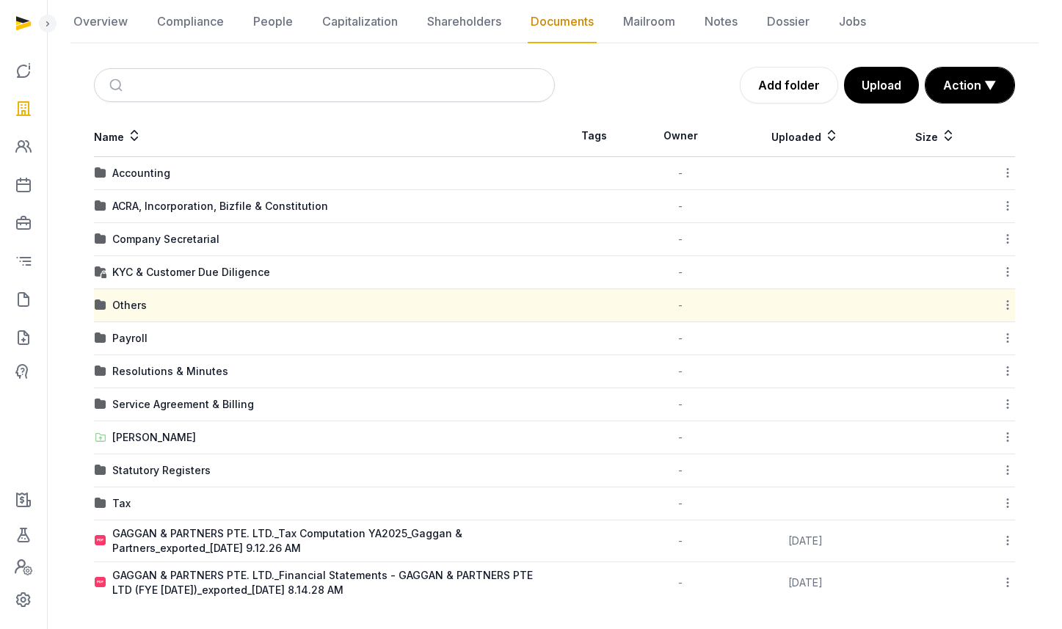
scroll to position [156, 0]
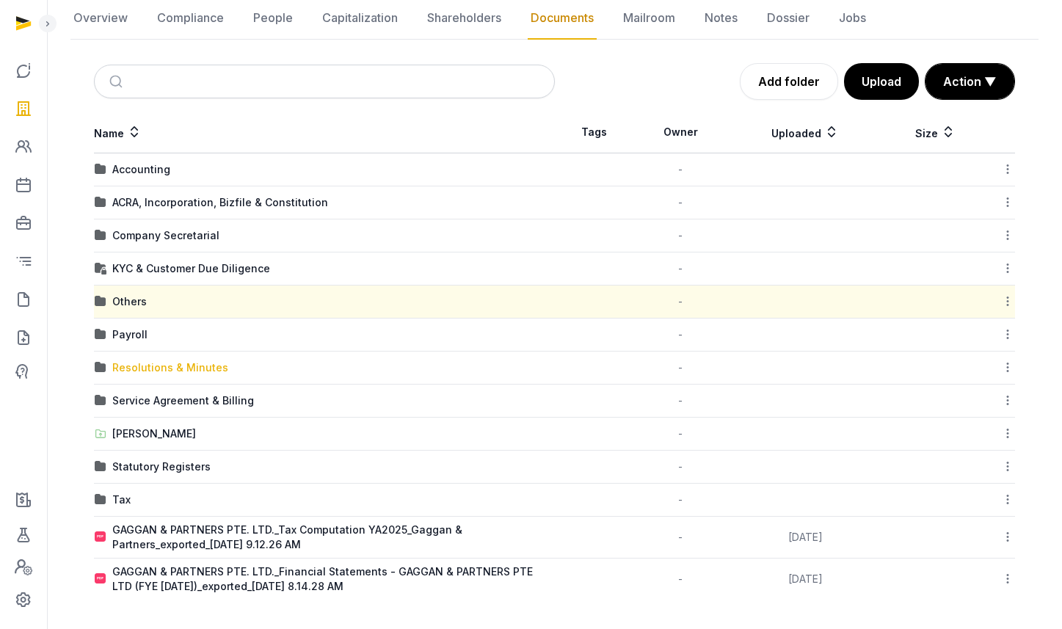
click at [153, 373] on div "Resolutions & Minutes" at bounding box center [170, 367] width 116 height 15
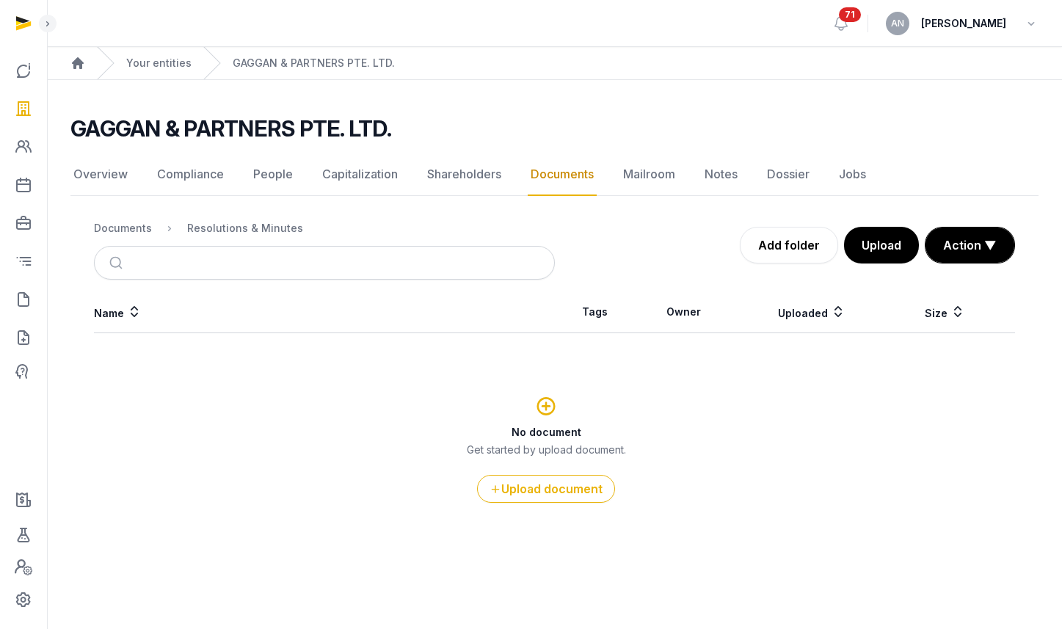
scroll to position [0, 0]
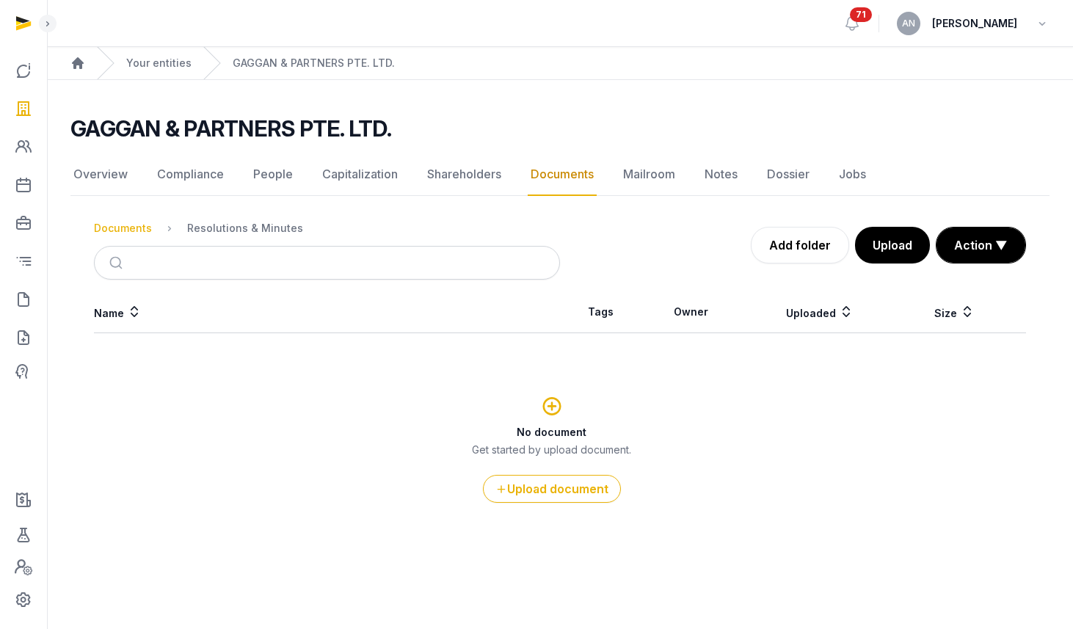
click at [138, 234] on div "Documents" at bounding box center [123, 228] width 58 height 15
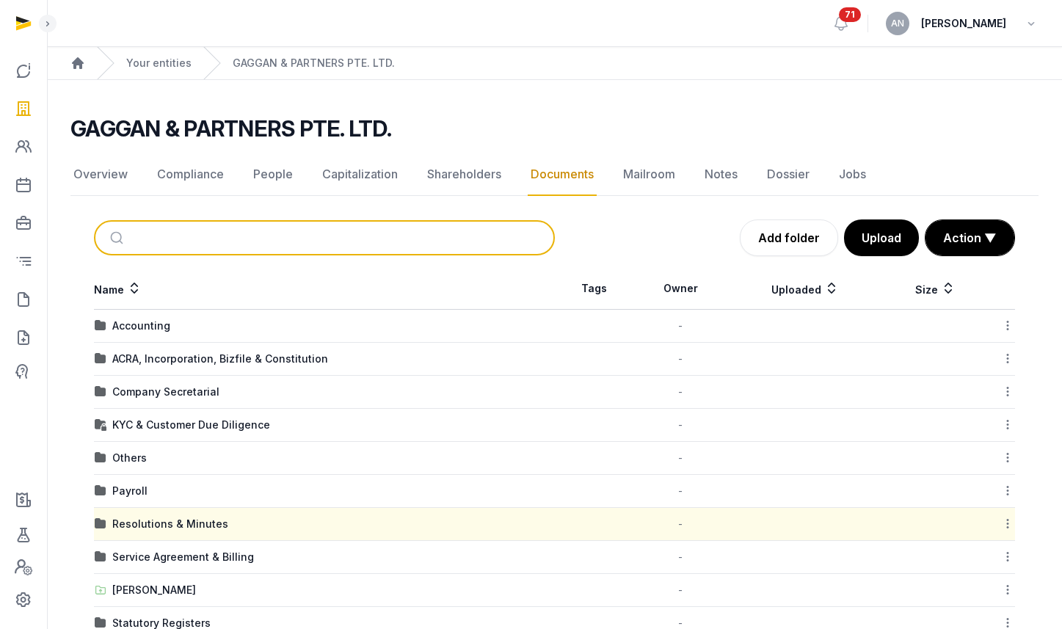
click at [203, 239] on input "search" at bounding box center [342, 238] width 412 height 32
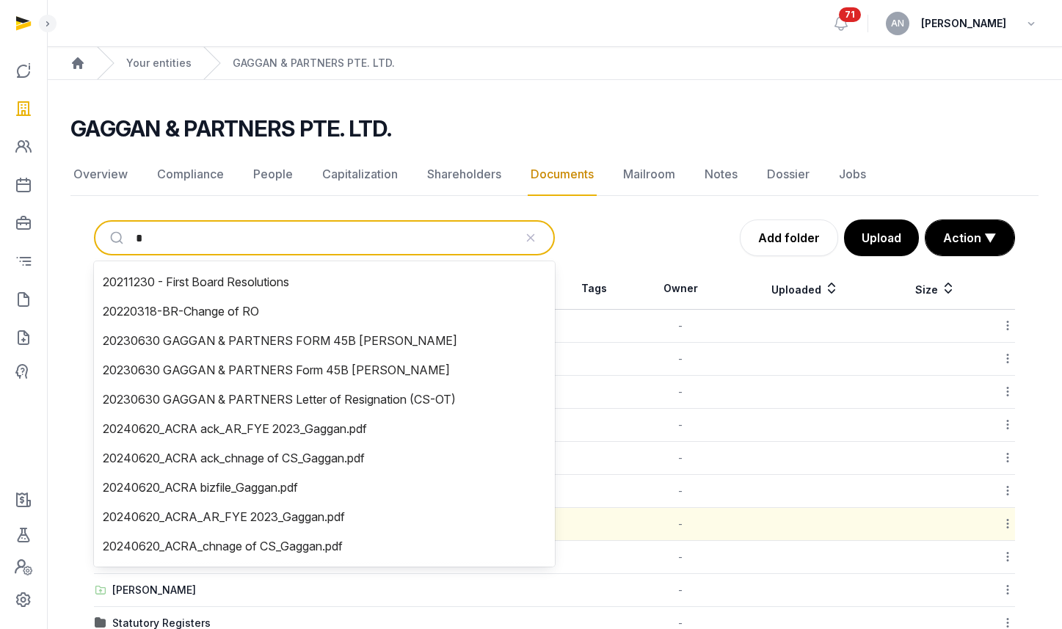
type input "**"
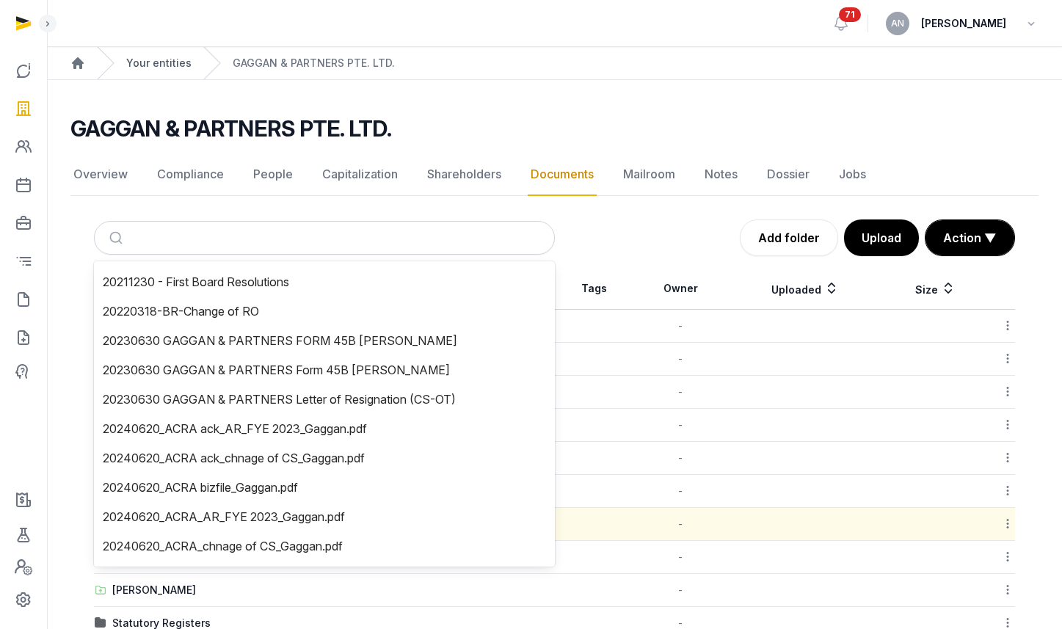
click at [141, 57] on link "Your entities" at bounding box center [158, 63] width 65 height 15
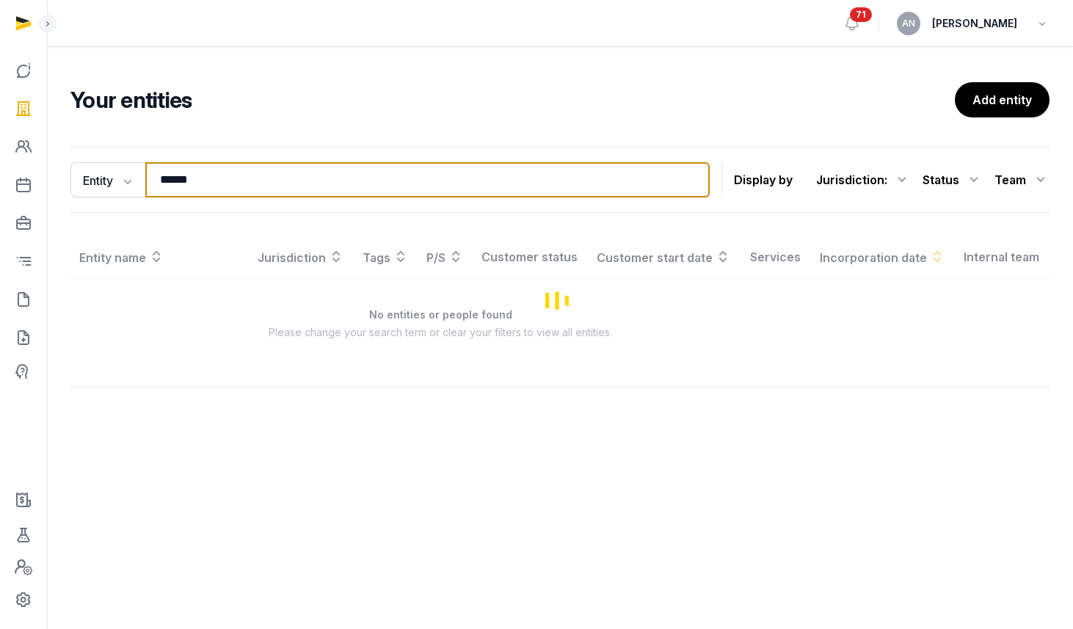
click at [211, 172] on input "******" at bounding box center [427, 179] width 565 height 35
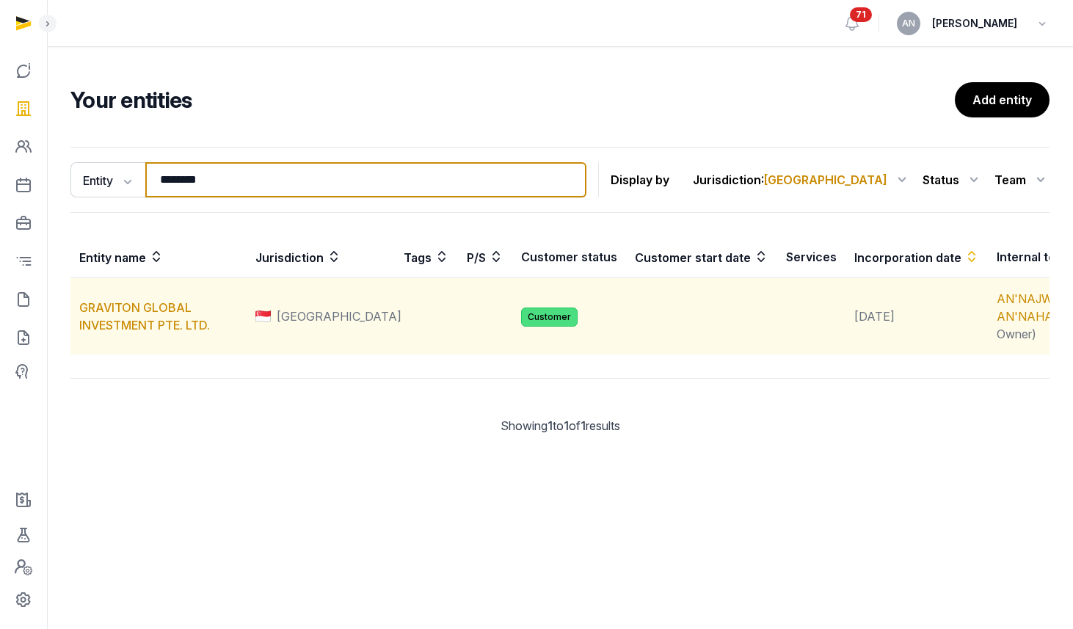
type input "********"
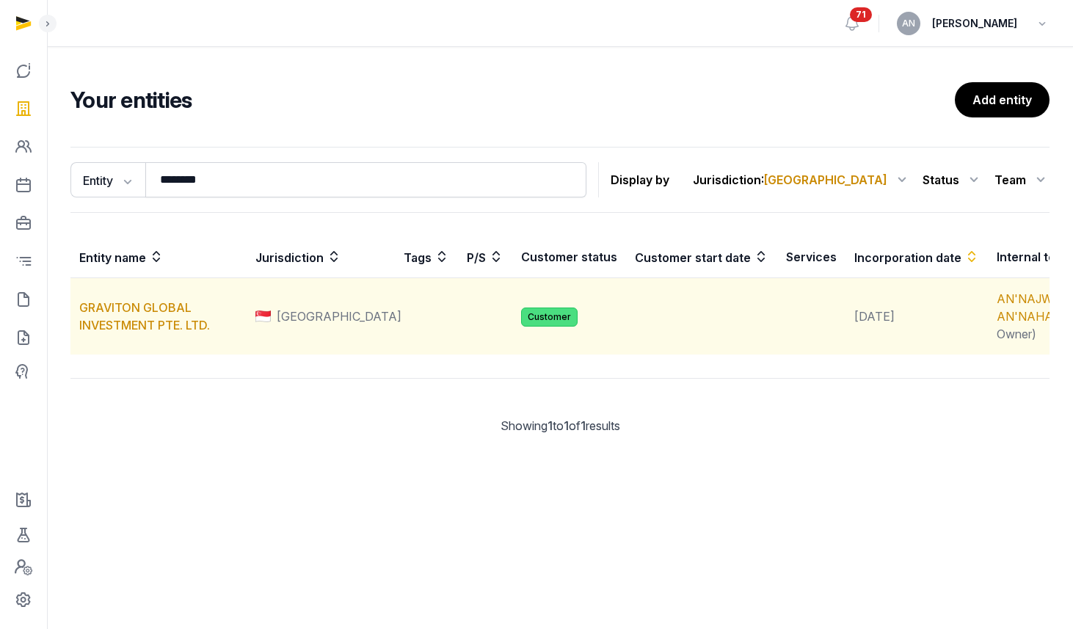
click at [116, 334] on td "GRAVITON GLOBAL INVESTMENT PTE. LTD." at bounding box center [158, 316] width 176 height 77
click at [116, 325] on link "GRAVITON GLOBAL INVESTMENT PTE. LTD." at bounding box center [144, 316] width 131 height 32
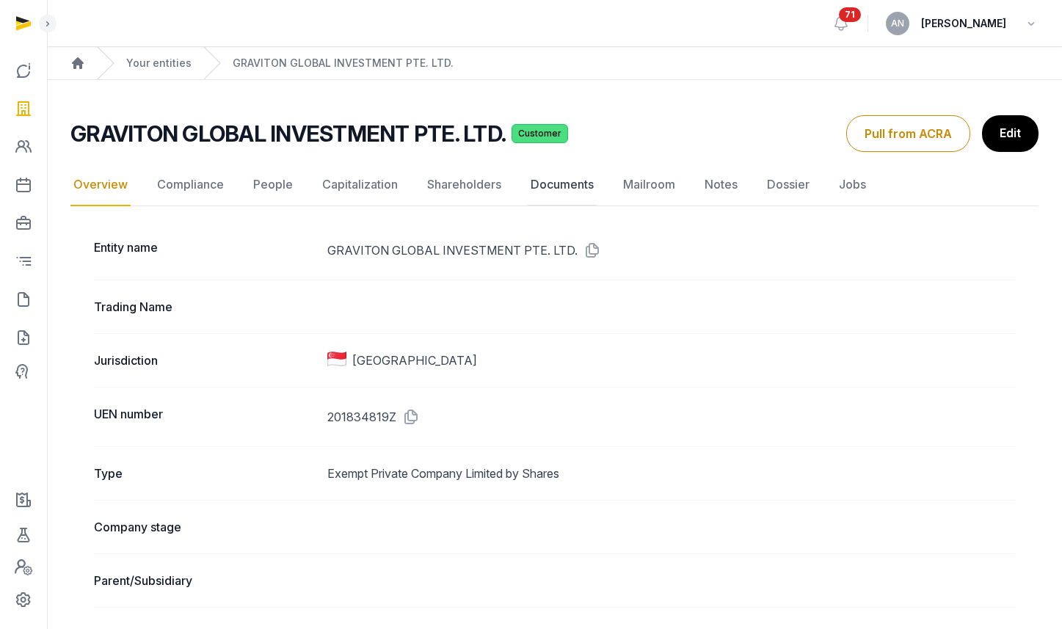
click at [566, 200] on link "Documents" at bounding box center [562, 185] width 69 height 43
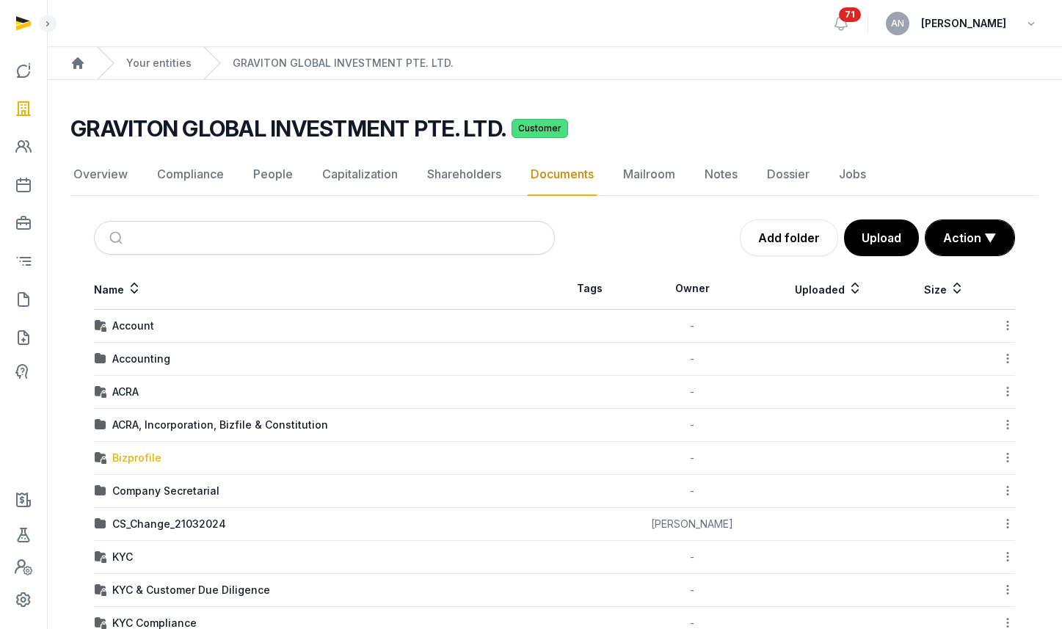
click at [137, 460] on div "Bizprofile" at bounding box center [136, 458] width 49 height 15
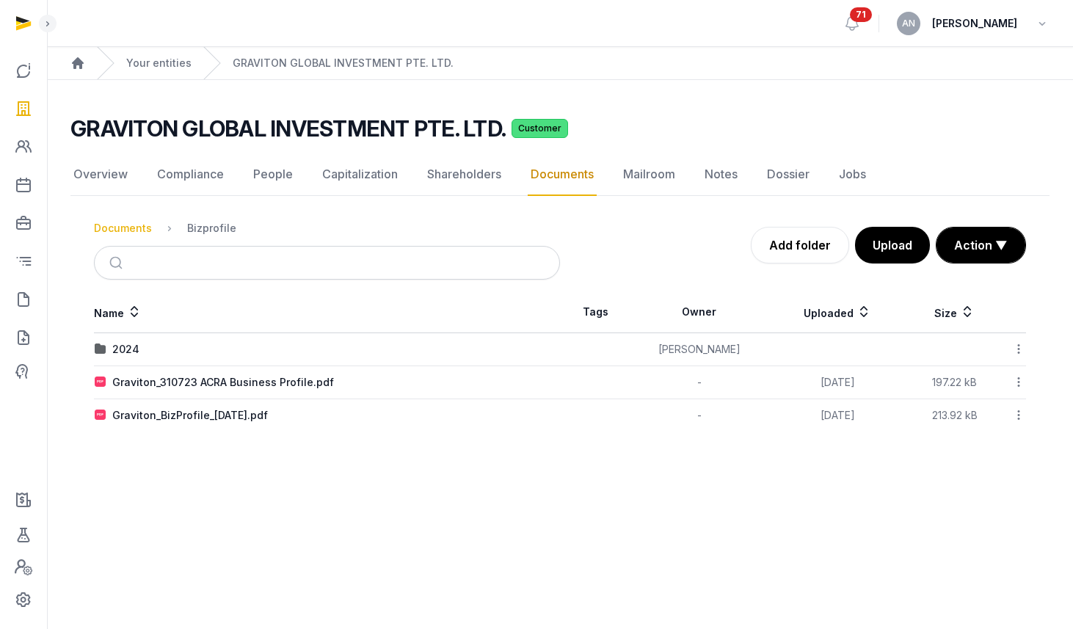
click at [140, 225] on div "Documents" at bounding box center [123, 228] width 58 height 15
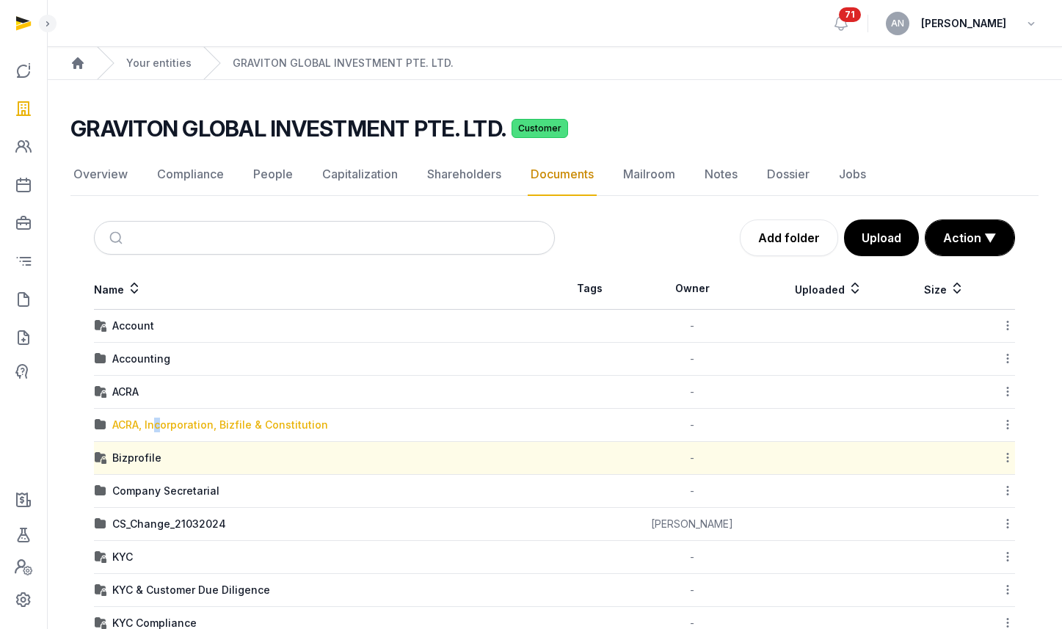
click at [159, 422] on div "ACRA, Incorporation, Bizfile & Constitution" at bounding box center [220, 425] width 216 height 15
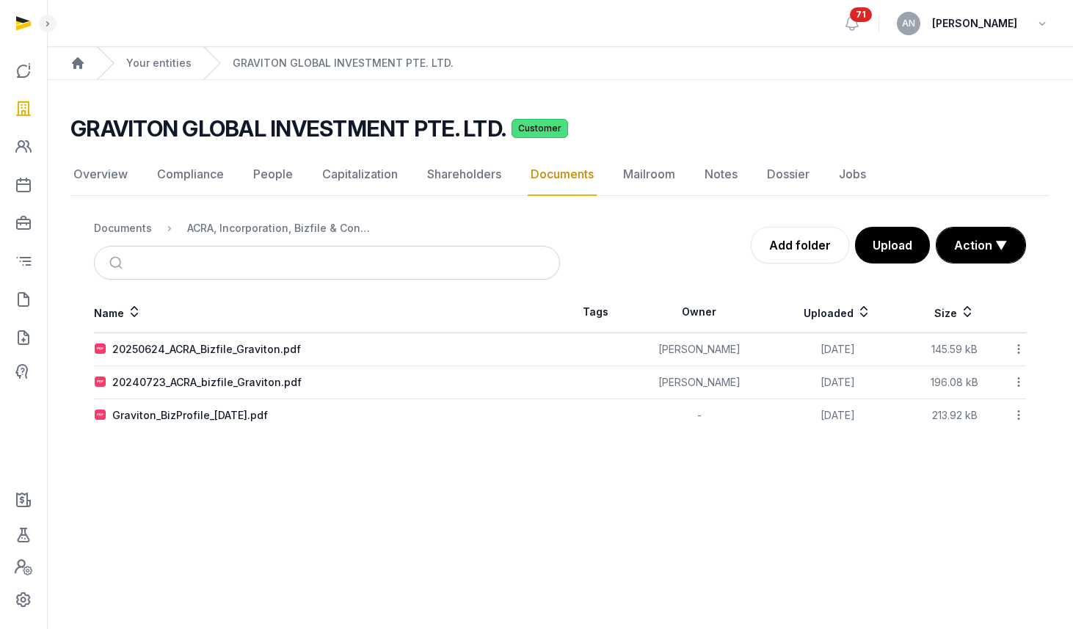
click at [1022, 344] on icon at bounding box center [1018, 348] width 13 height 15
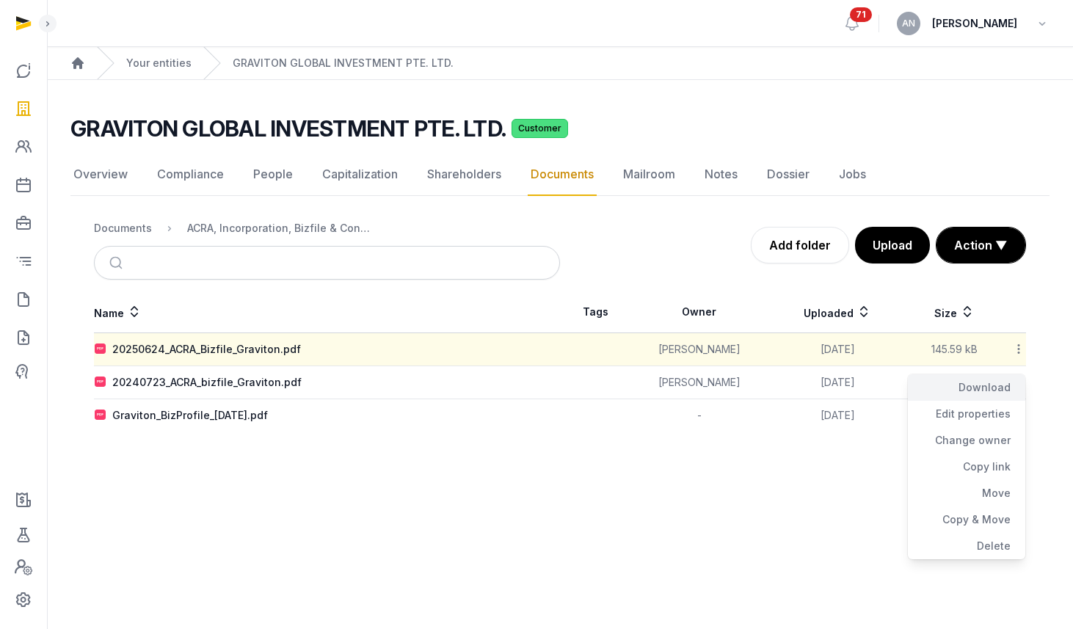
click at [992, 387] on div "Download" at bounding box center [966, 387] width 117 height 26
click at [258, 173] on link "People" at bounding box center [273, 174] width 46 height 43
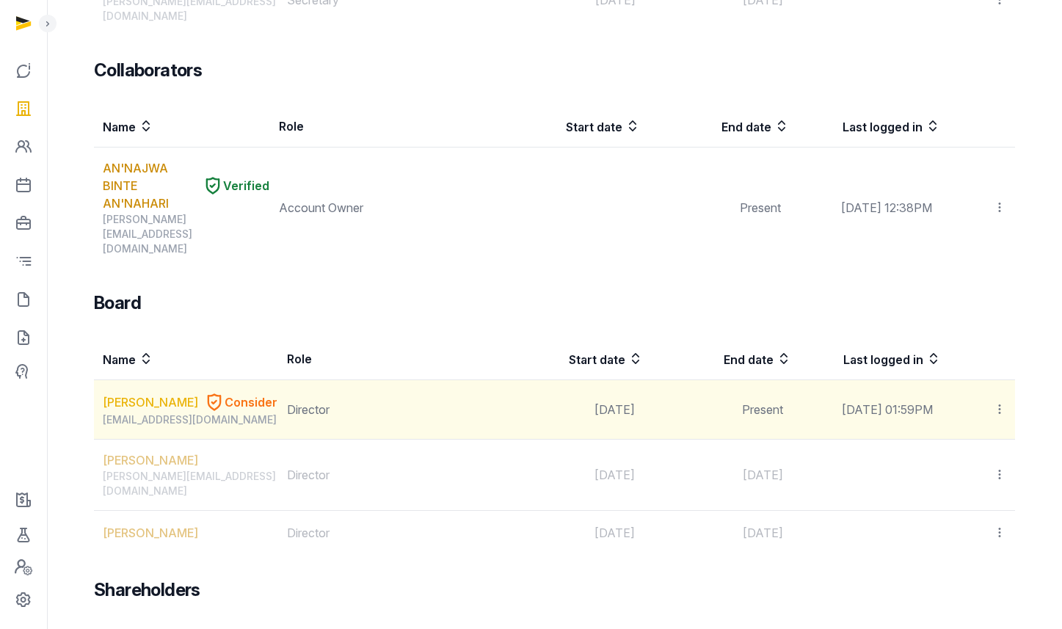
click at [124, 393] on link "[PERSON_NAME]" at bounding box center [150, 402] width 95 height 18
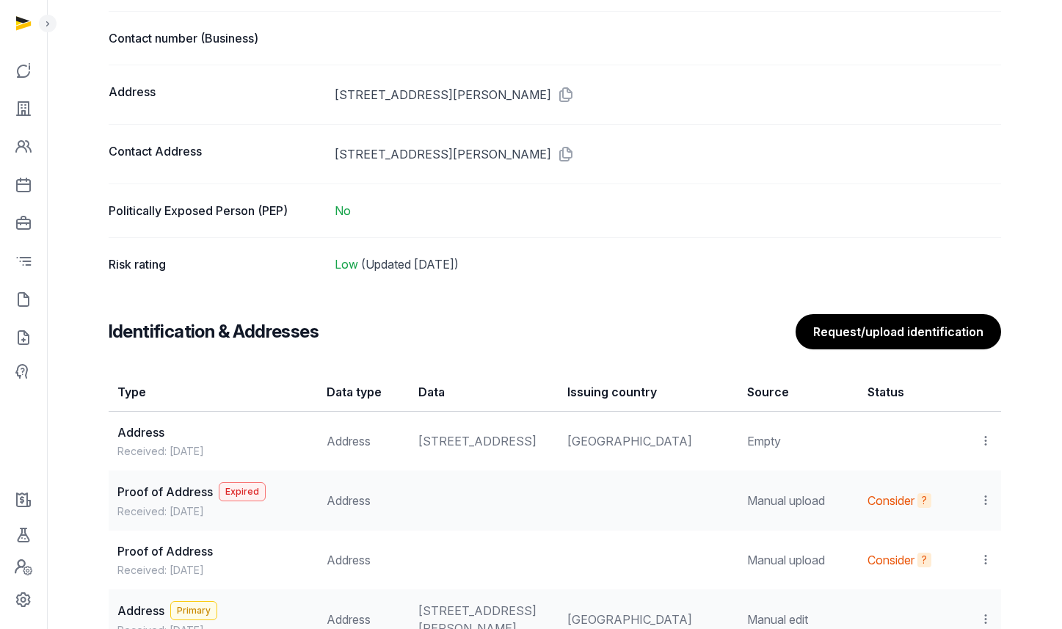
scroll to position [1289, 0]
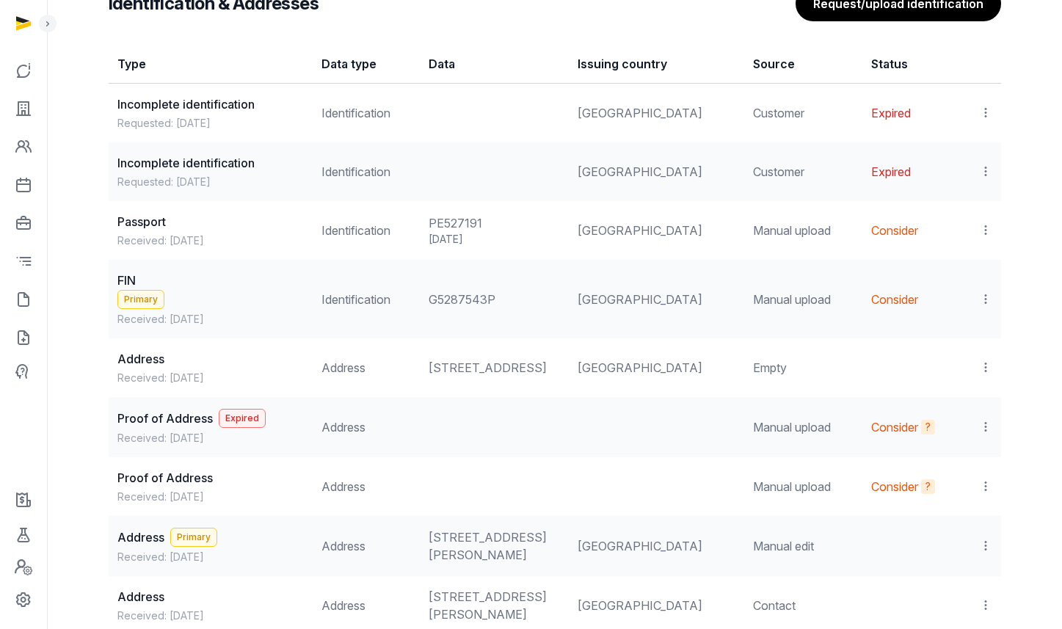
click at [985, 229] on icon at bounding box center [985, 229] width 13 height 15
click at [945, 263] on div "View" at bounding box center [922, 269] width 142 height 29
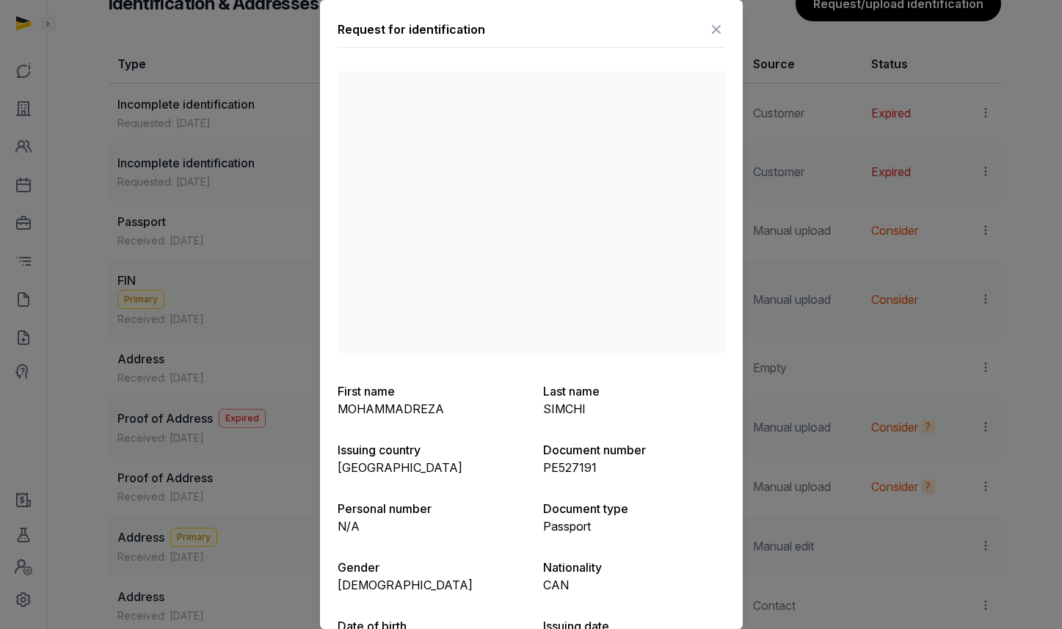
click at [711, 26] on icon at bounding box center [717, 29] width 18 height 23
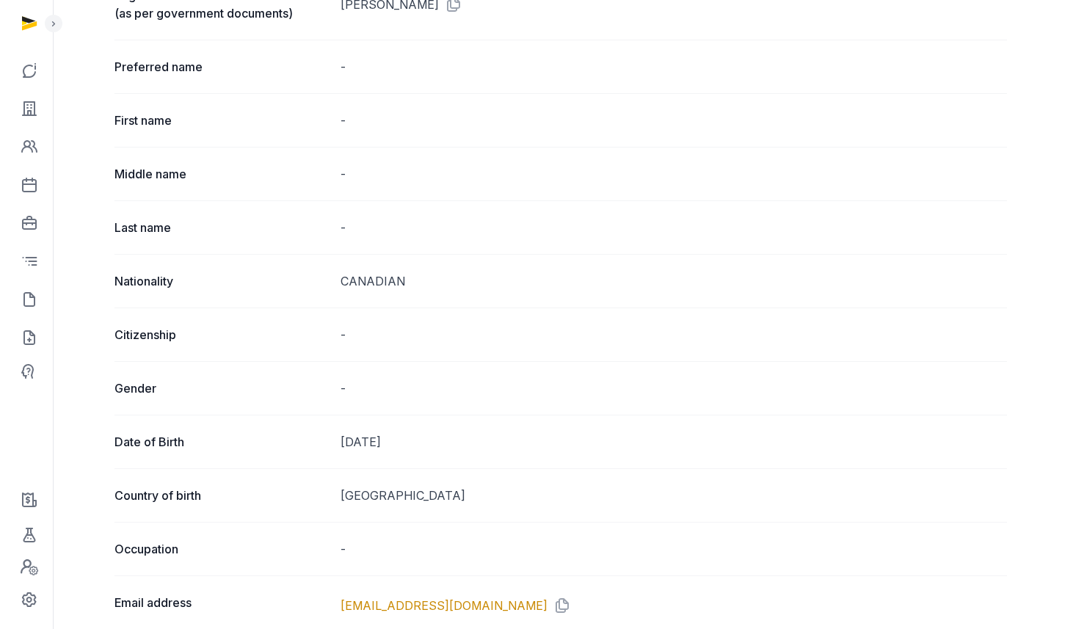
scroll to position [0, 0]
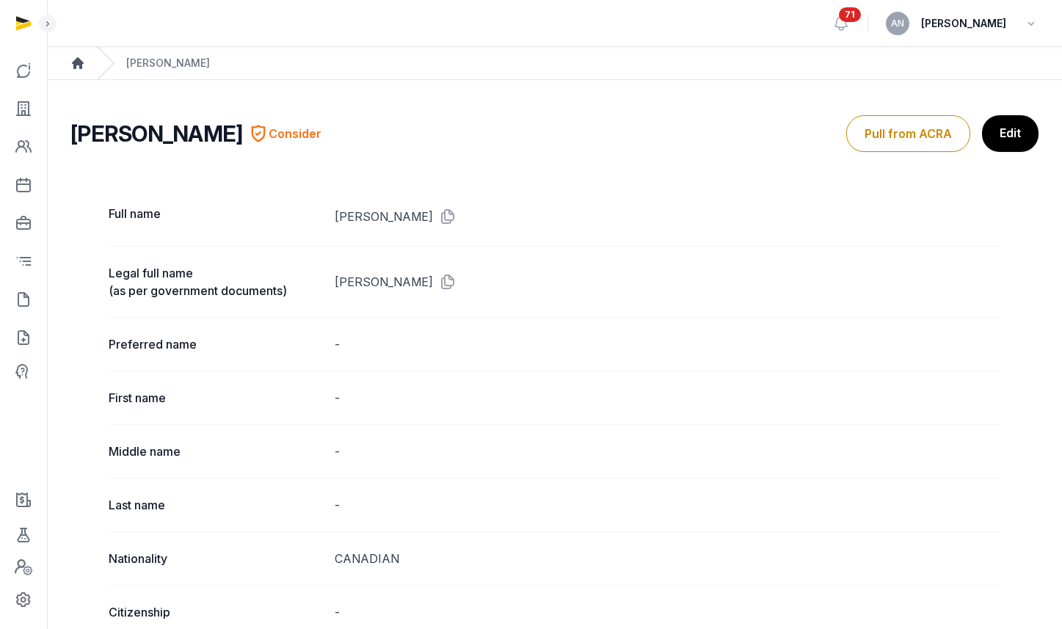
click at [72, 61] on icon "Breadcrumb" at bounding box center [77, 63] width 15 height 15
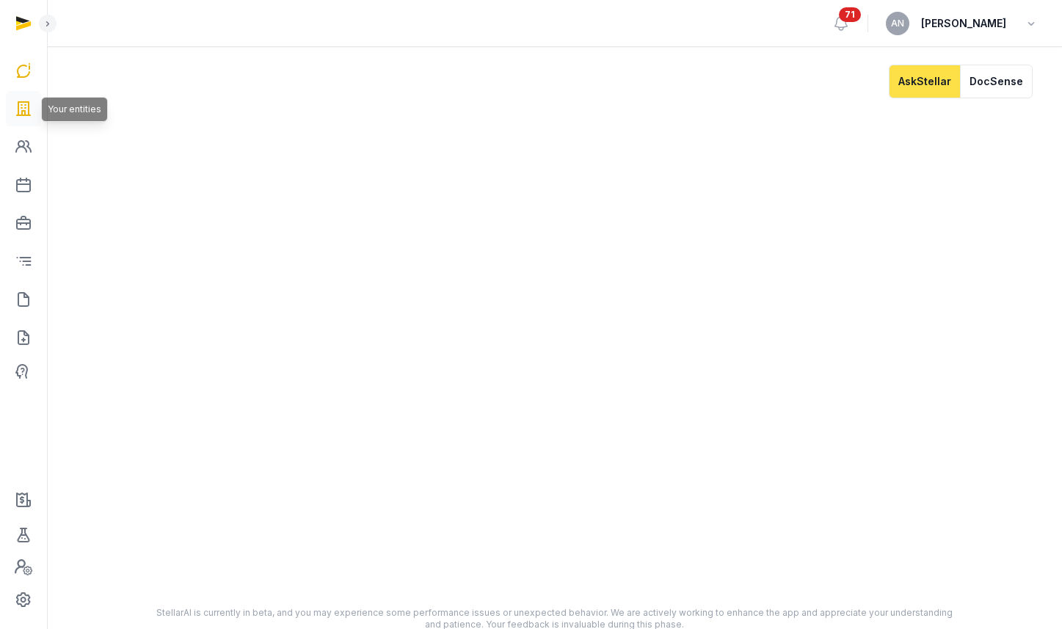
click at [32, 106] on icon at bounding box center [24, 108] width 18 height 23
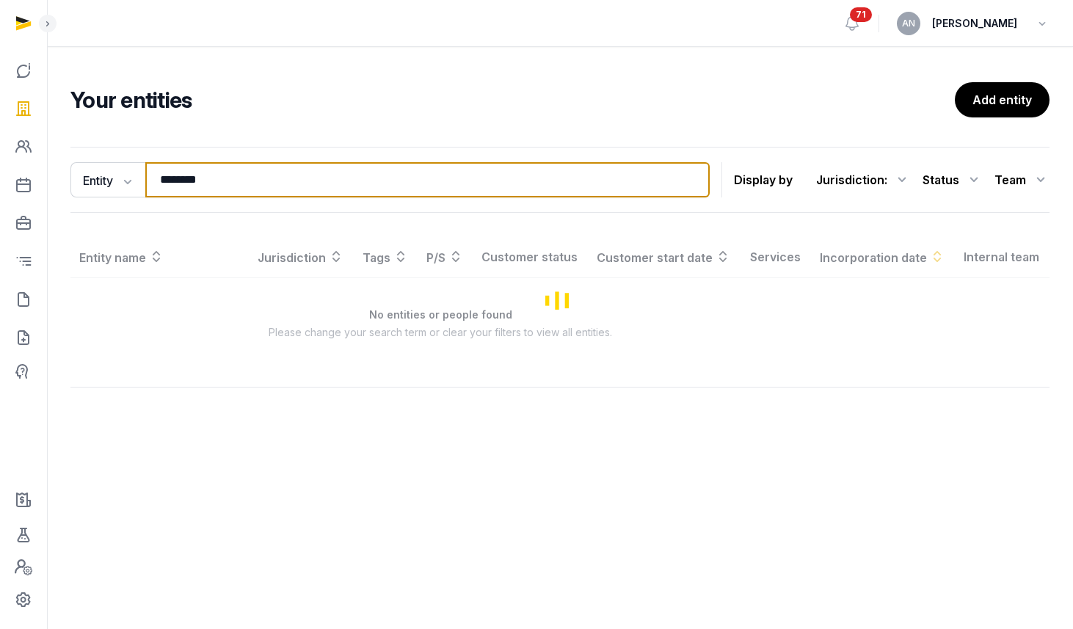
click at [239, 188] on input "********" at bounding box center [427, 179] width 565 height 35
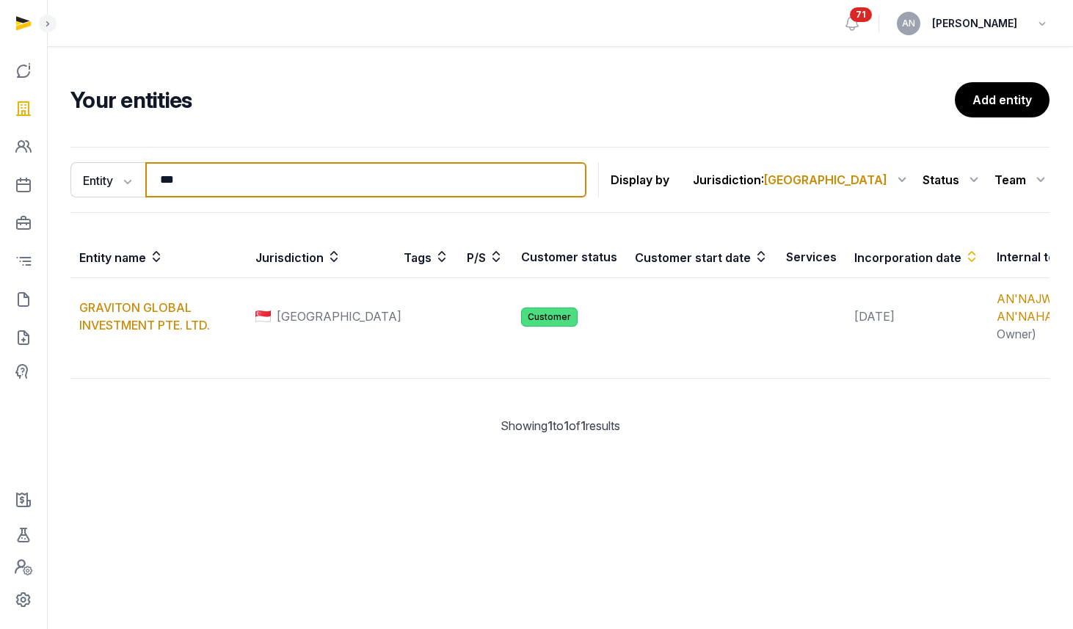
type input "****"
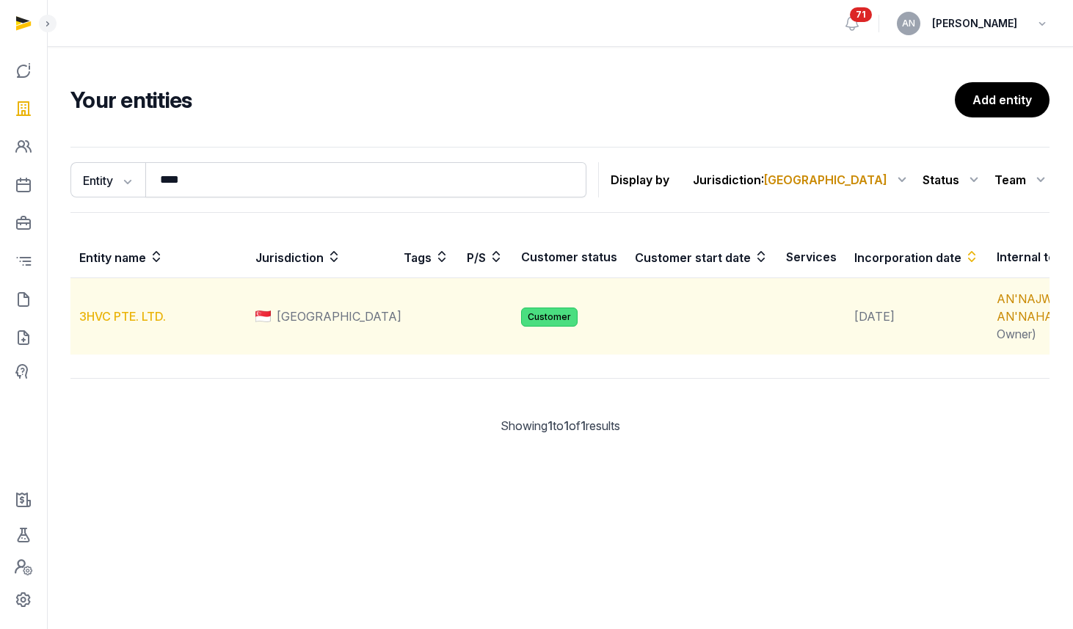
click at [140, 324] on link "3HVC PTE. LTD." at bounding box center [122, 316] width 87 height 15
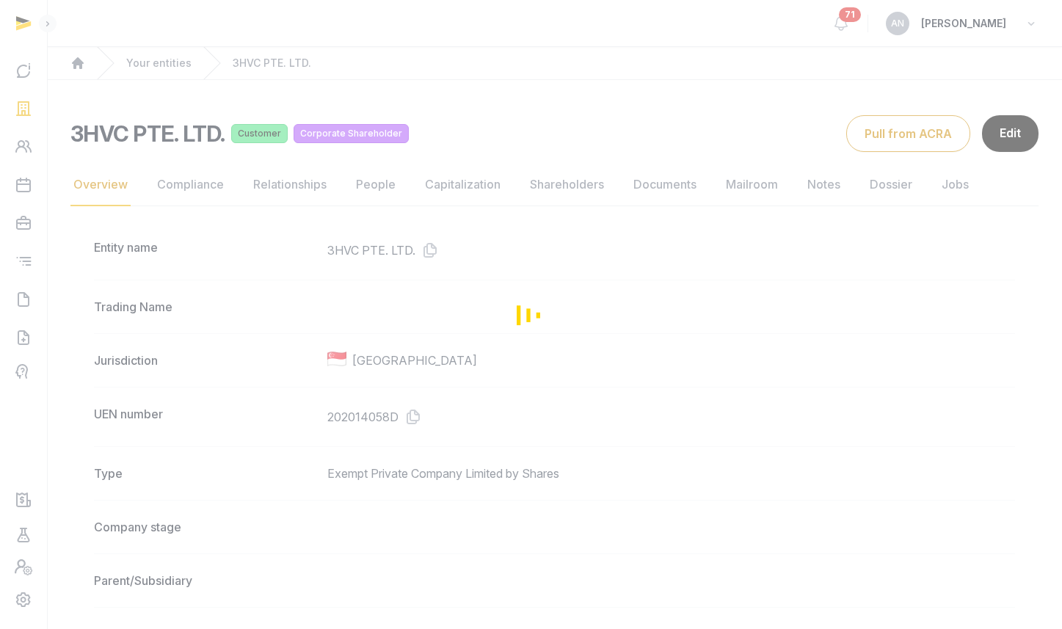
click at [415, 219] on div "Loading" at bounding box center [531, 314] width 1062 height 629
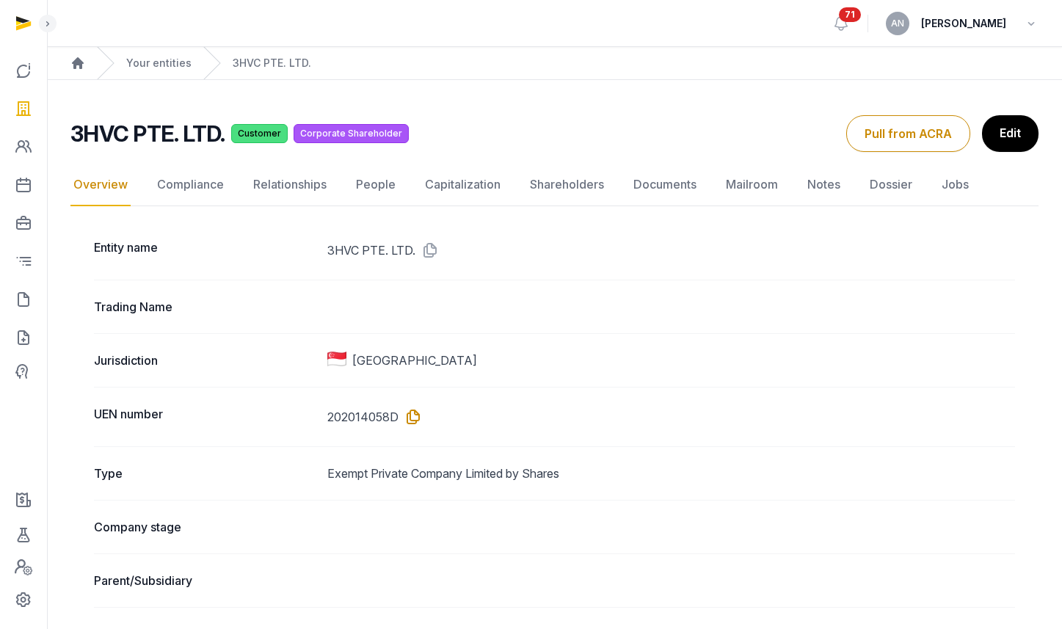
click at [418, 416] on icon at bounding box center [410, 416] width 23 height 23
click at [26, 181] on icon at bounding box center [24, 184] width 18 height 23
click at [173, 62] on link "Your entities" at bounding box center [158, 63] width 65 height 15
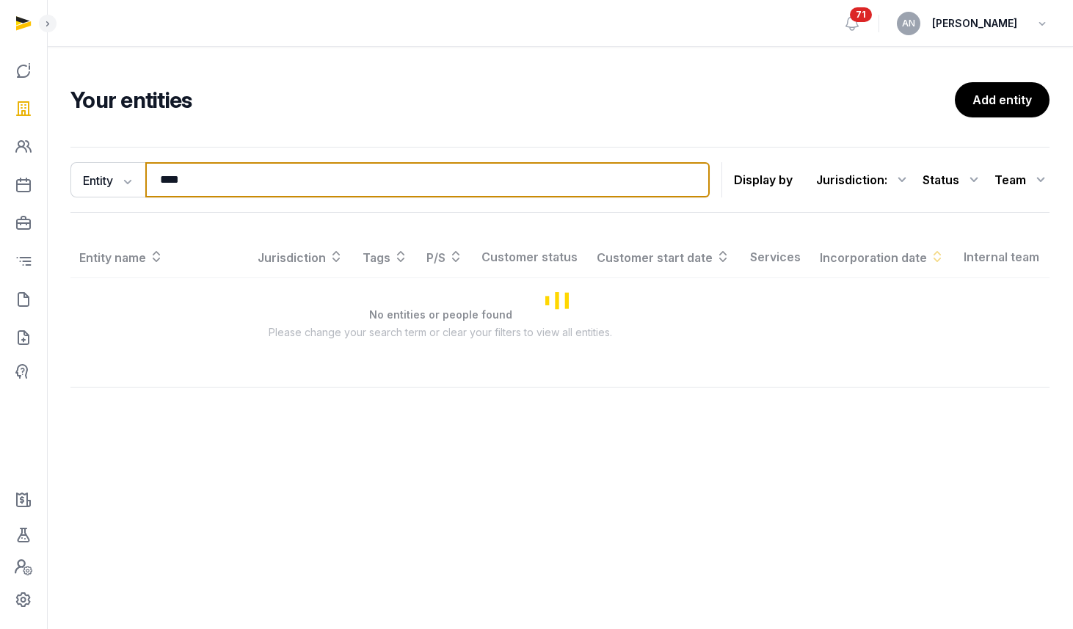
click at [217, 170] on input "****" at bounding box center [427, 179] width 565 height 35
click at [217, 169] on input "****" at bounding box center [427, 179] width 565 height 35
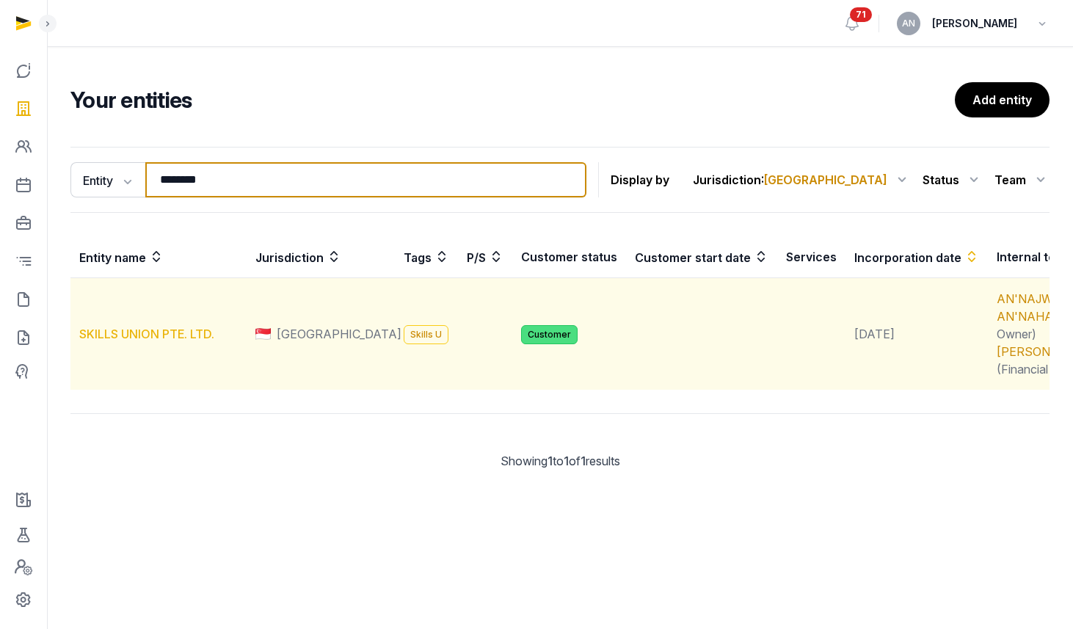
type input "********"
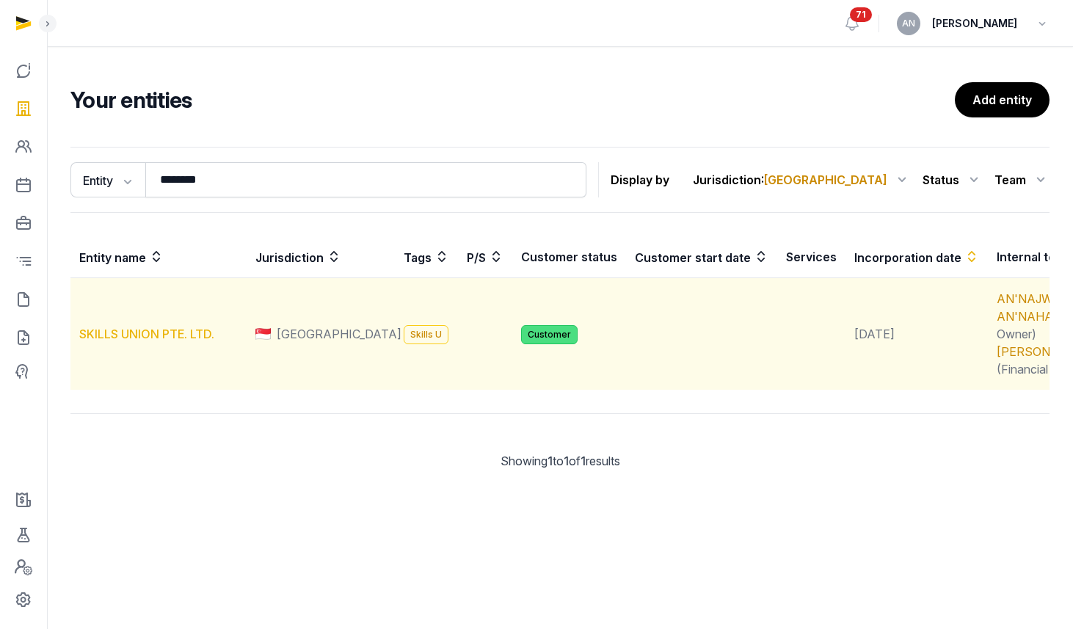
click at [156, 341] on link "SKILLS UNION PTE. LTD." at bounding box center [146, 334] width 135 height 15
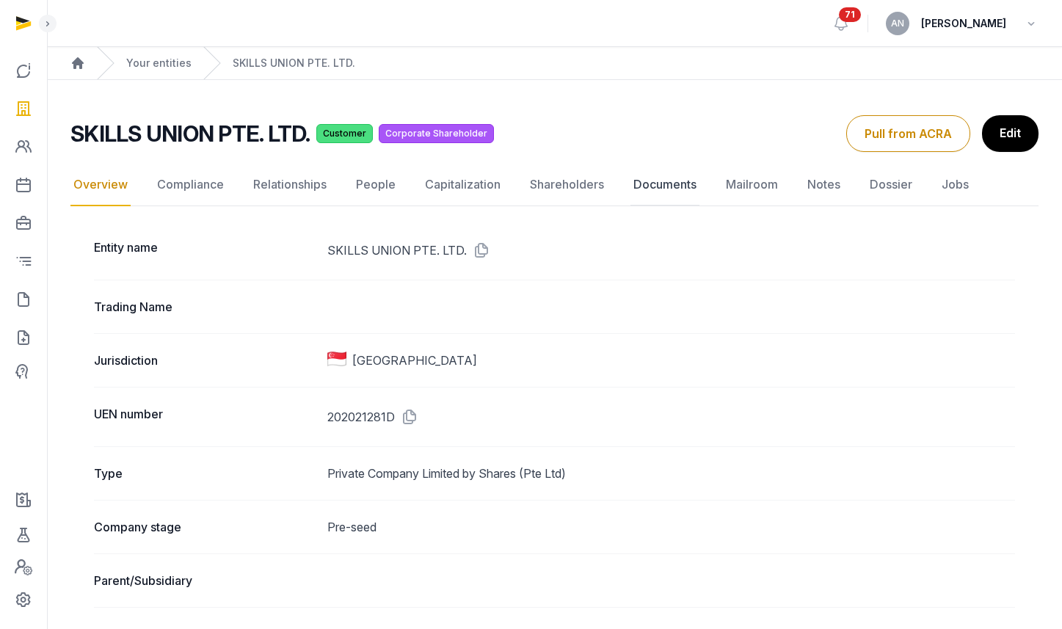
click at [656, 189] on link "Documents" at bounding box center [665, 185] width 69 height 43
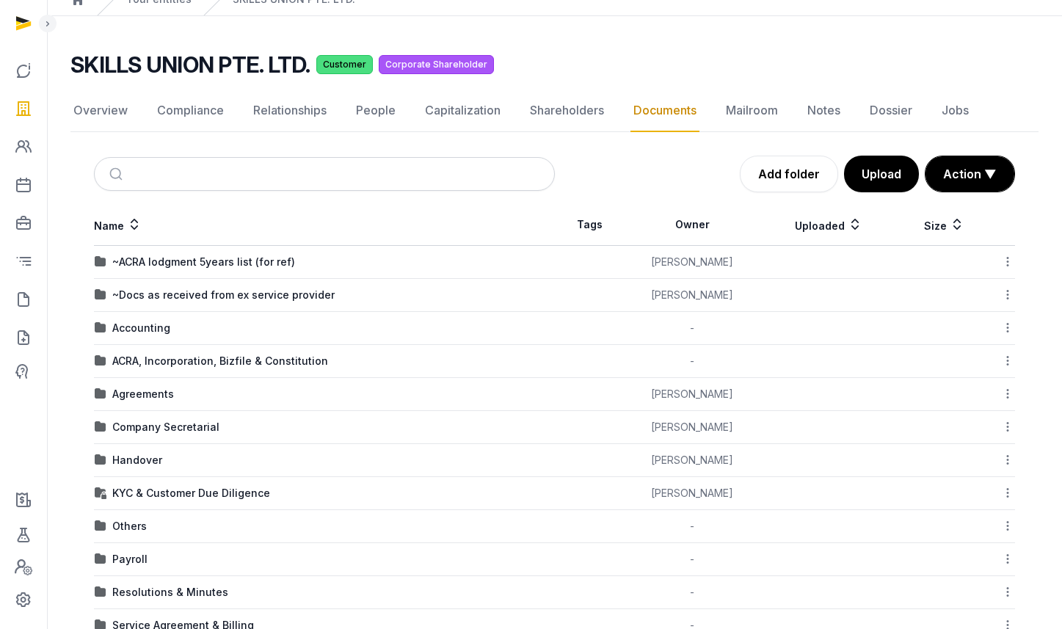
scroll to position [136, 0]
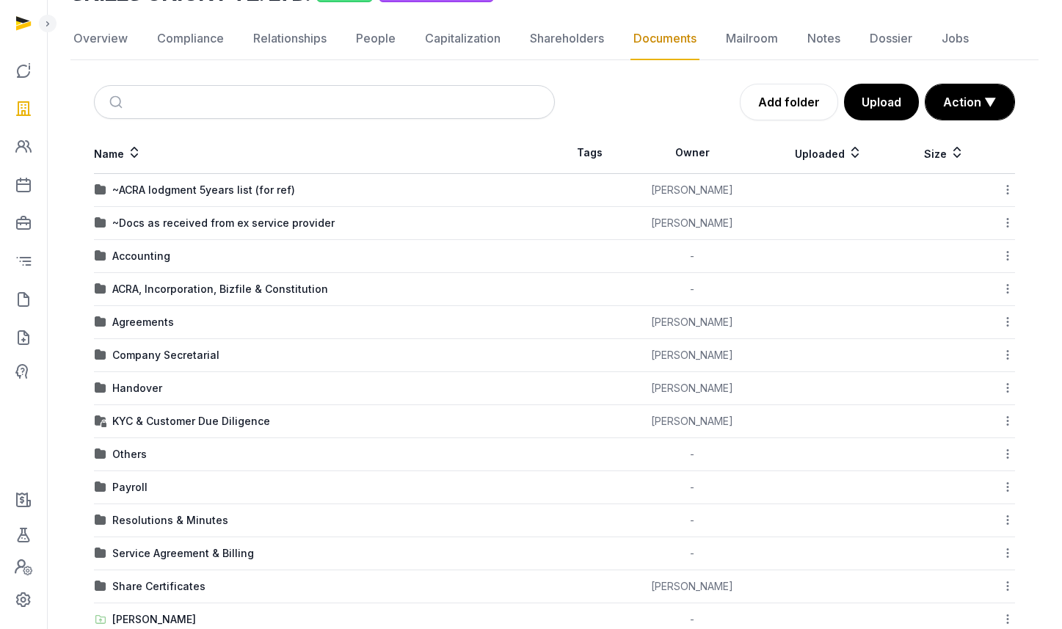
click at [158, 244] on td "Accounting" at bounding box center [324, 256] width 461 height 33
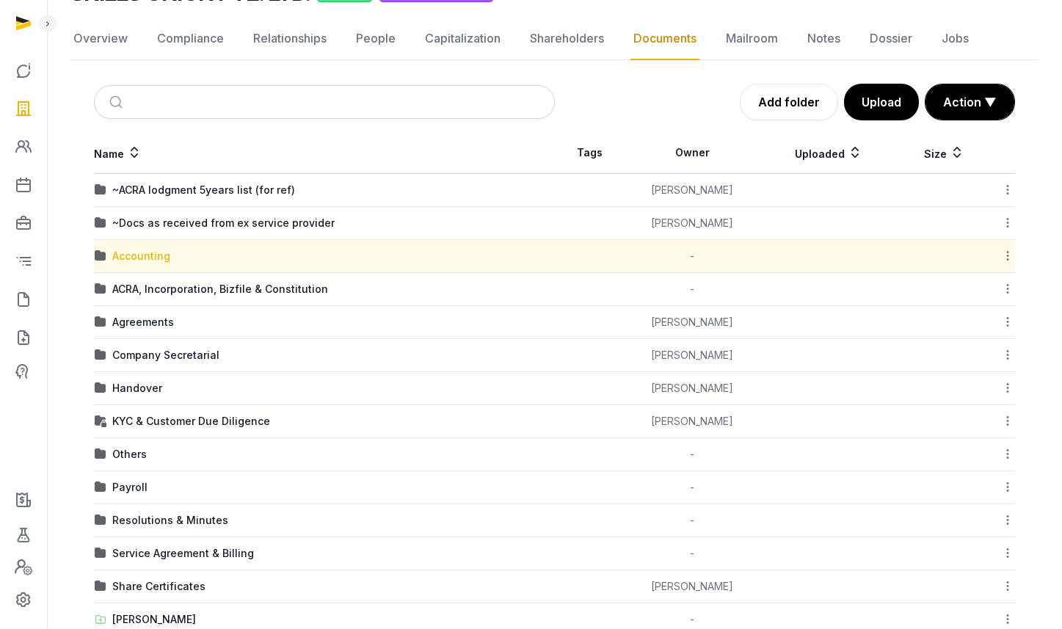
click at [157, 253] on div "Accounting" at bounding box center [141, 256] width 58 height 15
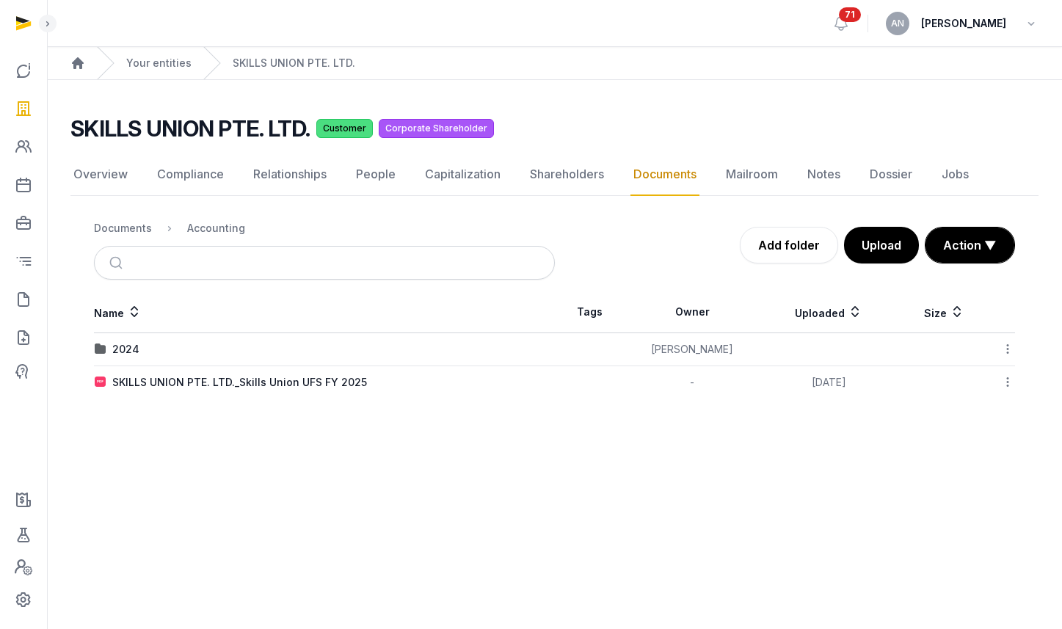
scroll to position [0, 0]
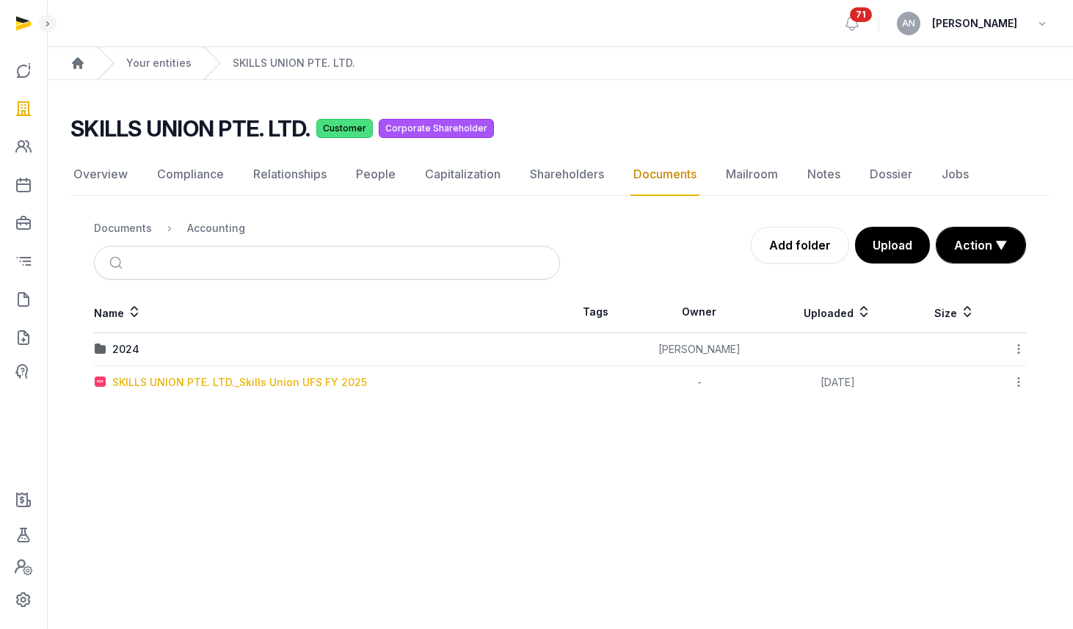
click at [135, 384] on div "SKILLS UNION PTE. LTD._Skills Union UFS FY 2025" at bounding box center [239, 382] width 255 height 15
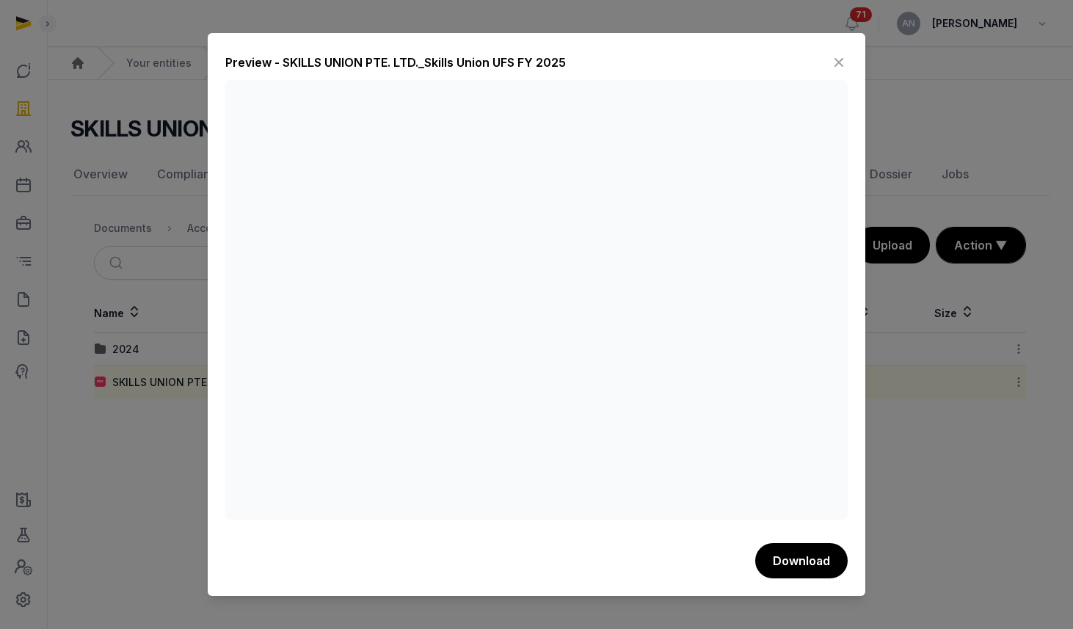
click at [839, 65] on icon at bounding box center [839, 62] width 18 height 23
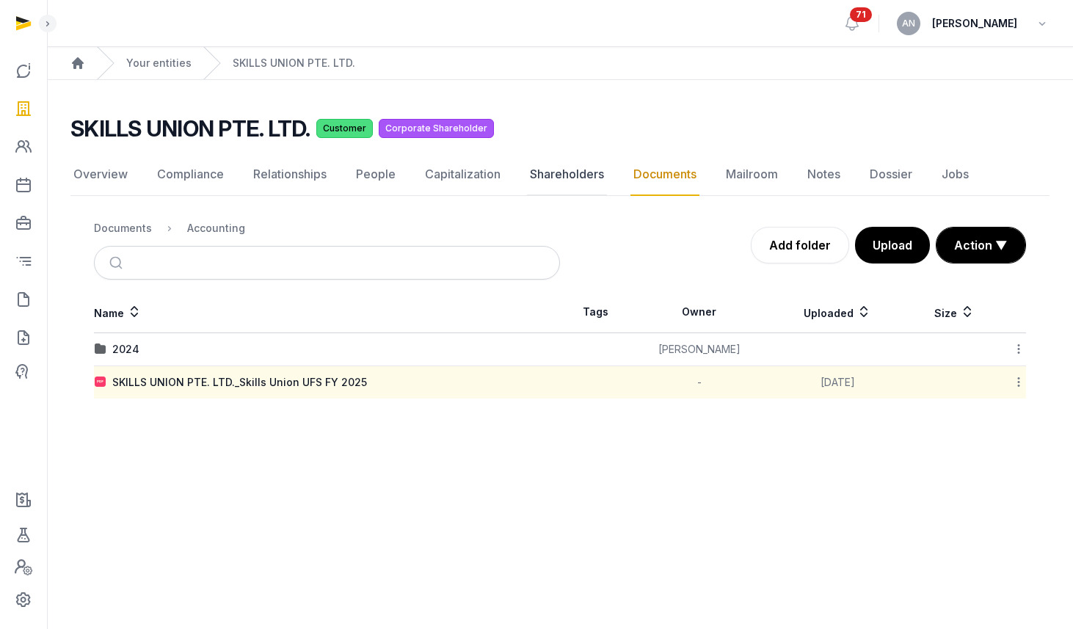
click at [529, 172] on link "Shareholders" at bounding box center [567, 174] width 80 height 43
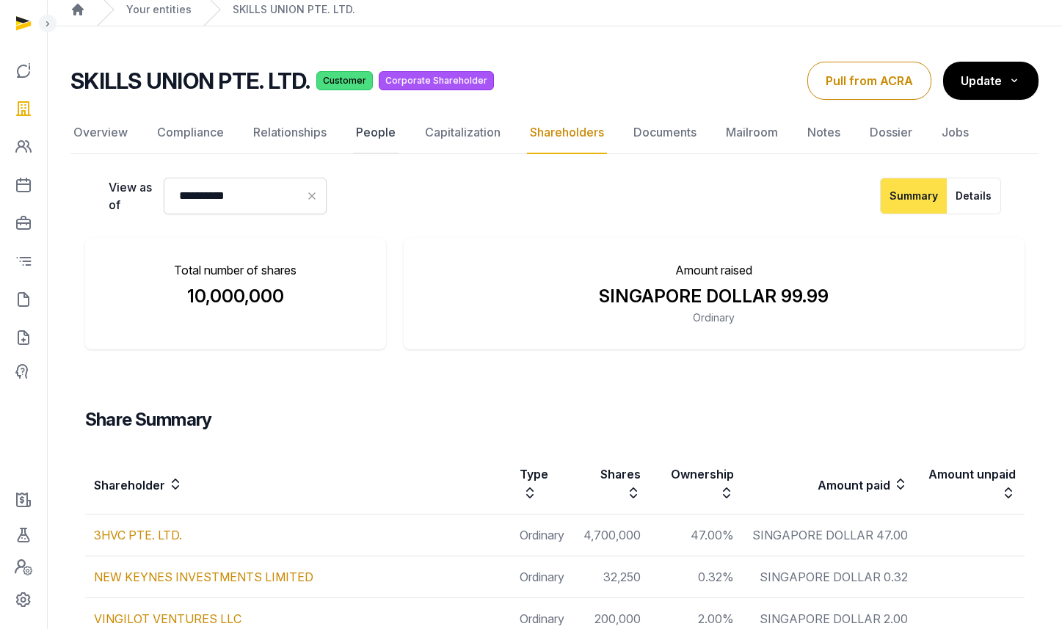
scroll to position [69, 0]
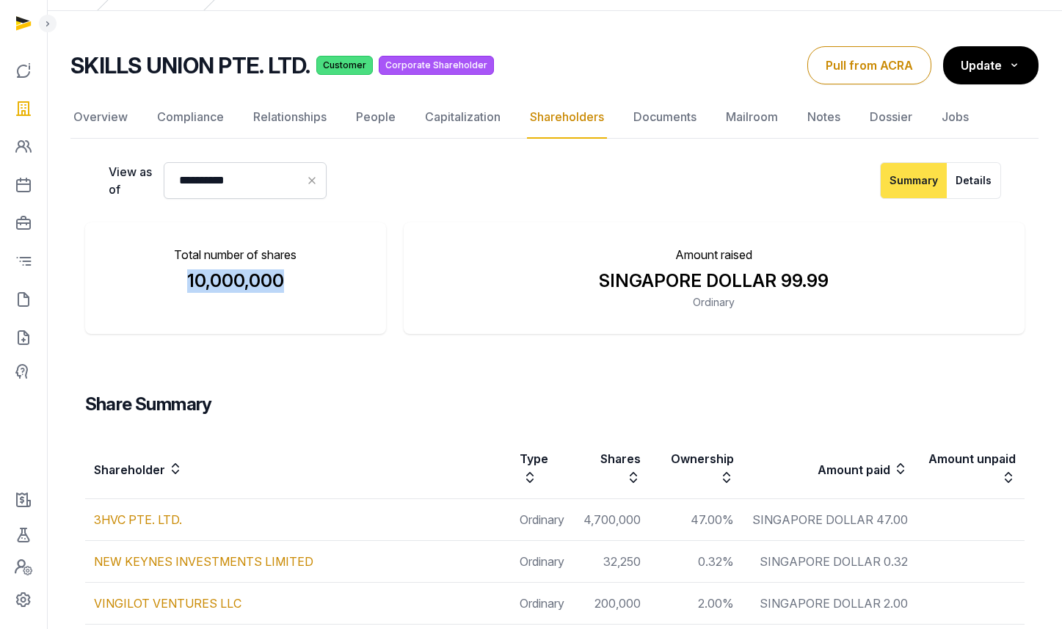
drag, startPoint x: 246, startPoint y: 283, endPoint x: 178, endPoint y: 283, distance: 67.5
click at [178, 283] on div "10,000,000" at bounding box center [236, 280] width 255 height 23
copy div "10,000,000"
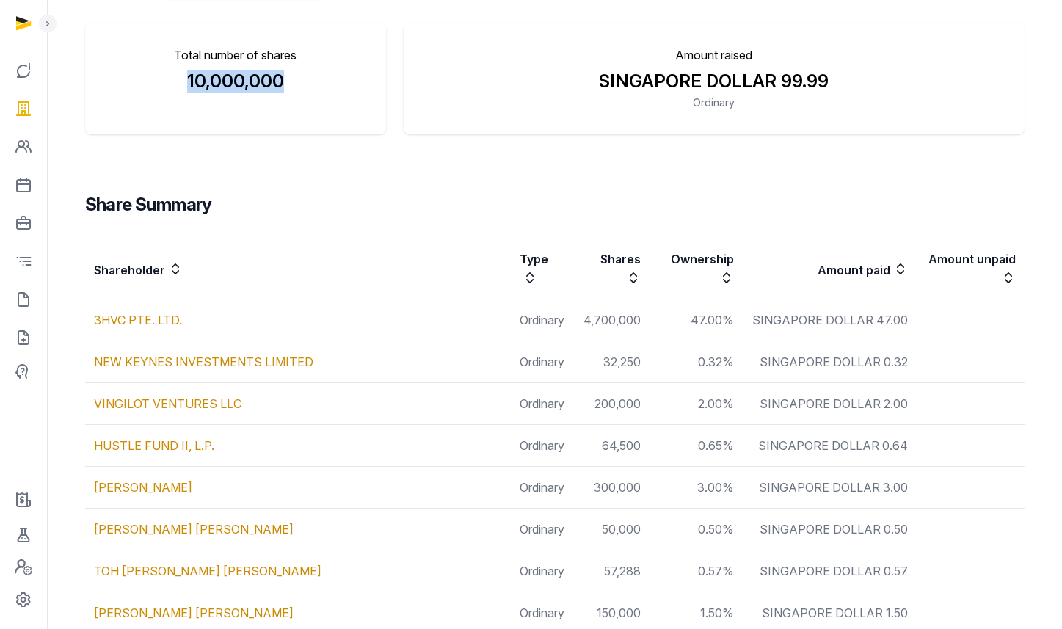
scroll to position [289, 0]
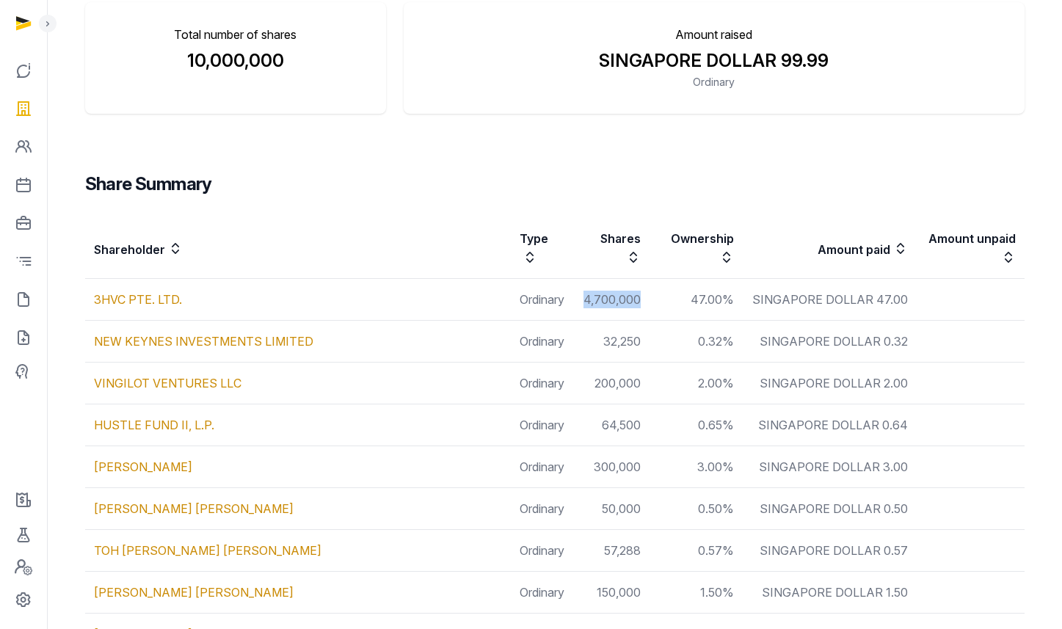
drag, startPoint x: 581, startPoint y: 299, endPoint x: 673, endPoint y: 242, distance: 108.4
click at [645, 299] on td "4,700,000" at bounding box center [612, 300] width 76 height 42
copy td "4,700,000"
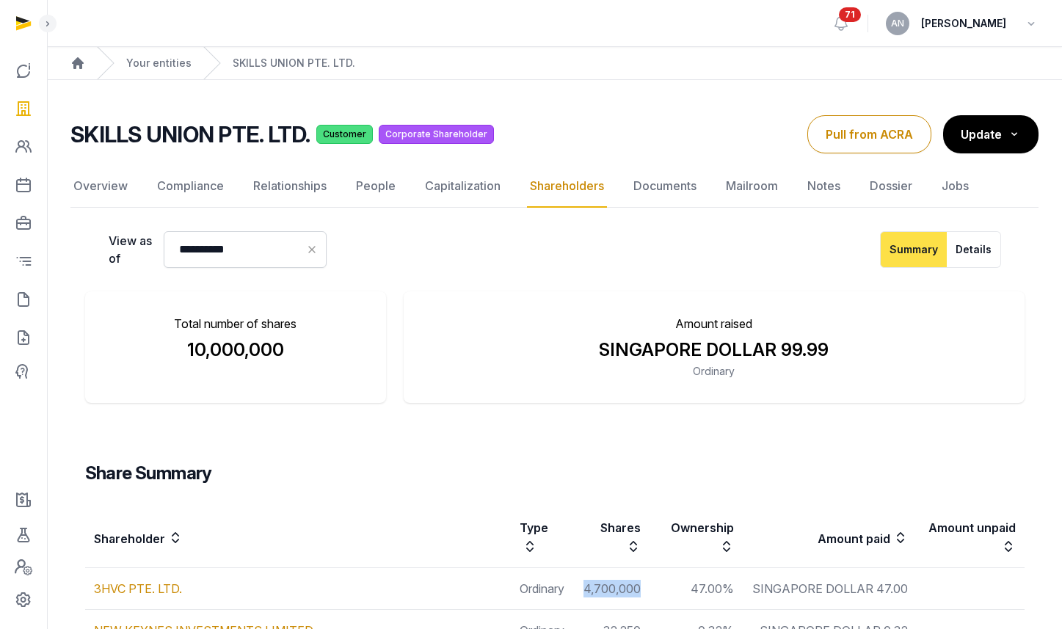
scroll to position [270, 0]
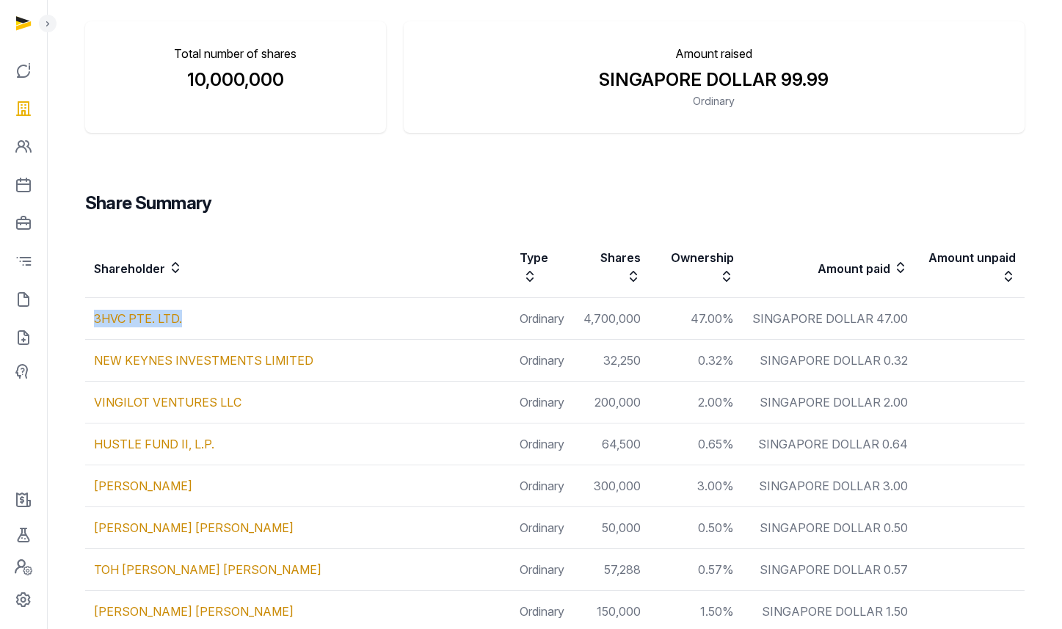
copy link "3HVC PTE. LTD."
copy tr "3HVC PTE. LTD. Ordinary 4,700,000"
drag, startPoint x: 109, startPoint y: 323, endPoint x: 649, endPoint y: 324, distance: 540.3
click at [649, 324] on tr "3HVC PTE. LTD. Ordinary 4,700,000 47.00% SINGAPORE DOLLAR 47.00" at bounding box center [555, 319] width 940 height 42
